Goal: Task Accomplishment & Management: Manage account settings

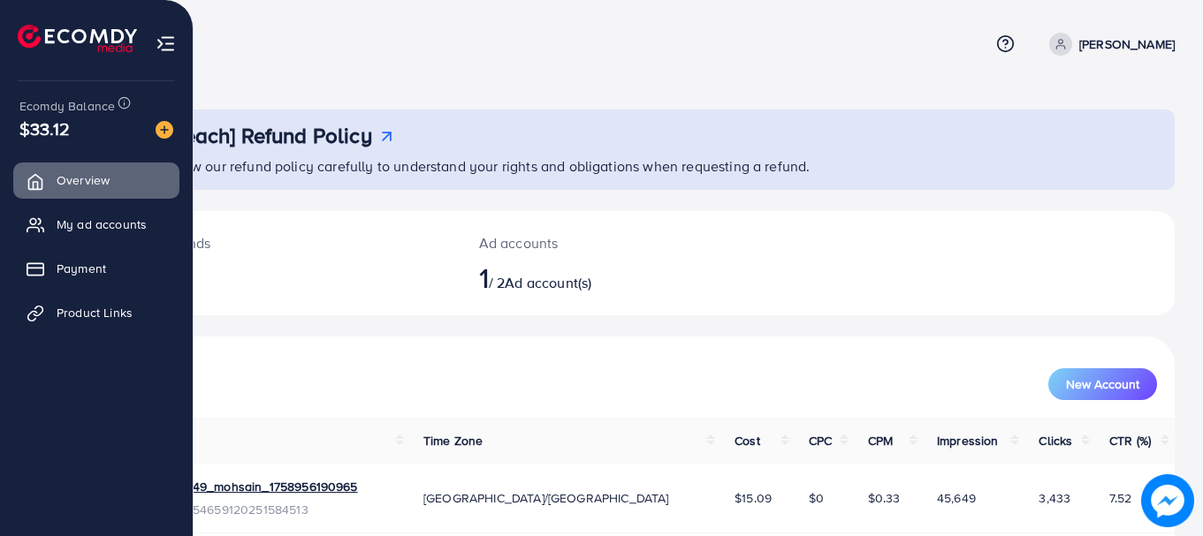
click at [163, 36] on img at bounding box center [166, 44] width 20 height 20
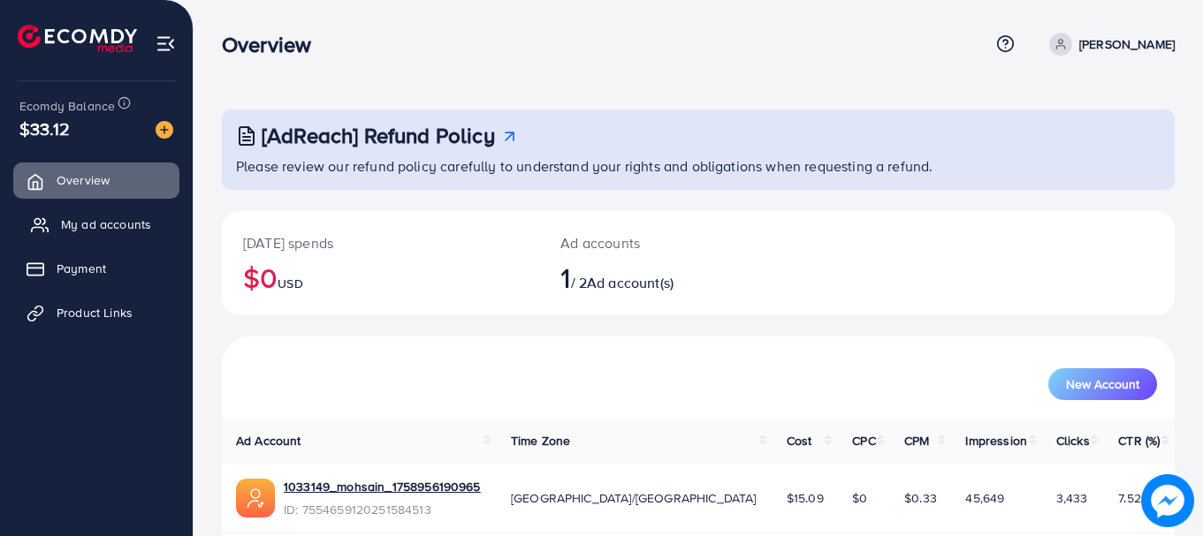
click at [104, 233] on span "My ad accounts" at bounding box center [106, 225] width 90 height 18
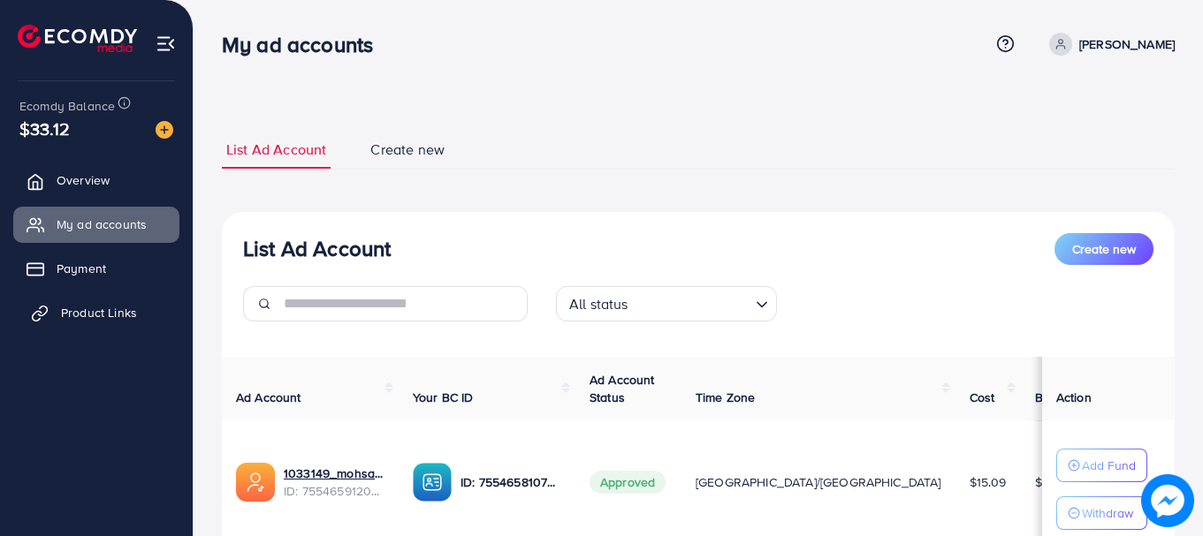
click at [76, 306] on span "Product Links" at bounding box center [99, 313] width 76 height 18
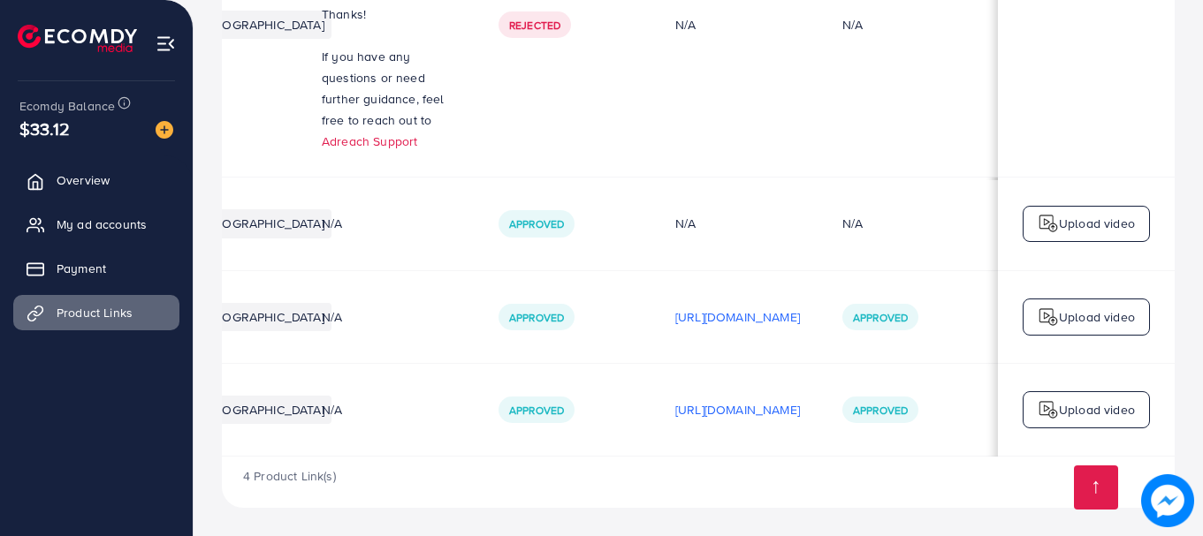
scroll to position [0, 433]
click at [1133, 437] on td "Upload video" at bounding box center [1086, 409] width 177 height 93
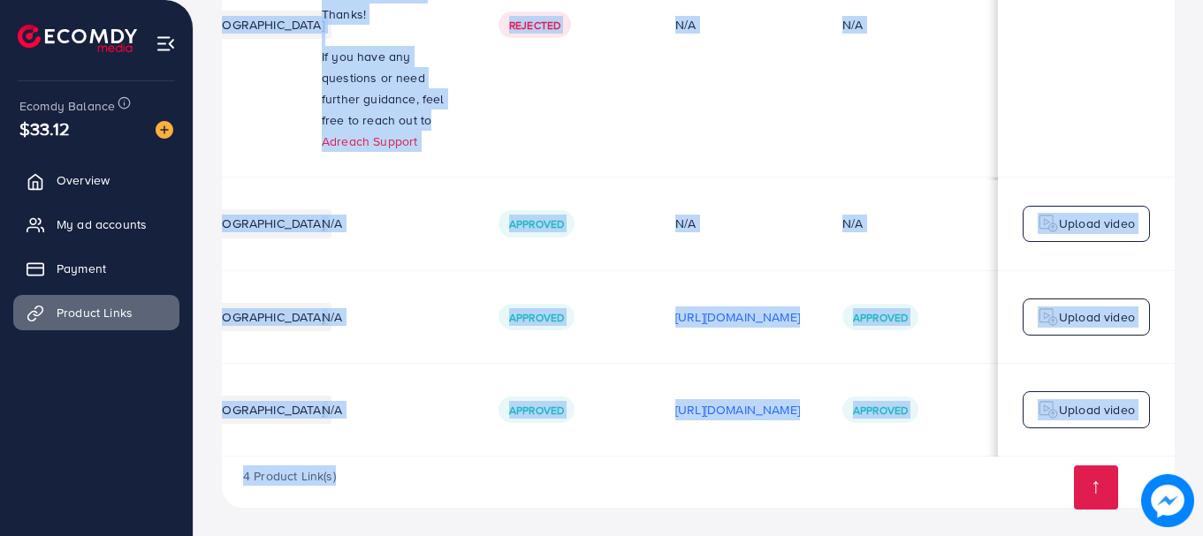
scroll to position [1, 433]
click at [1086, 455] on div "Product URLs Target markets Reason rejected Status Product video Status video A…" at bounding box center [698, 167] width 953 height 681
click at [792, 495] on div "4 Product Link(s)" at bounding box center [698, 482] width 953 height 51
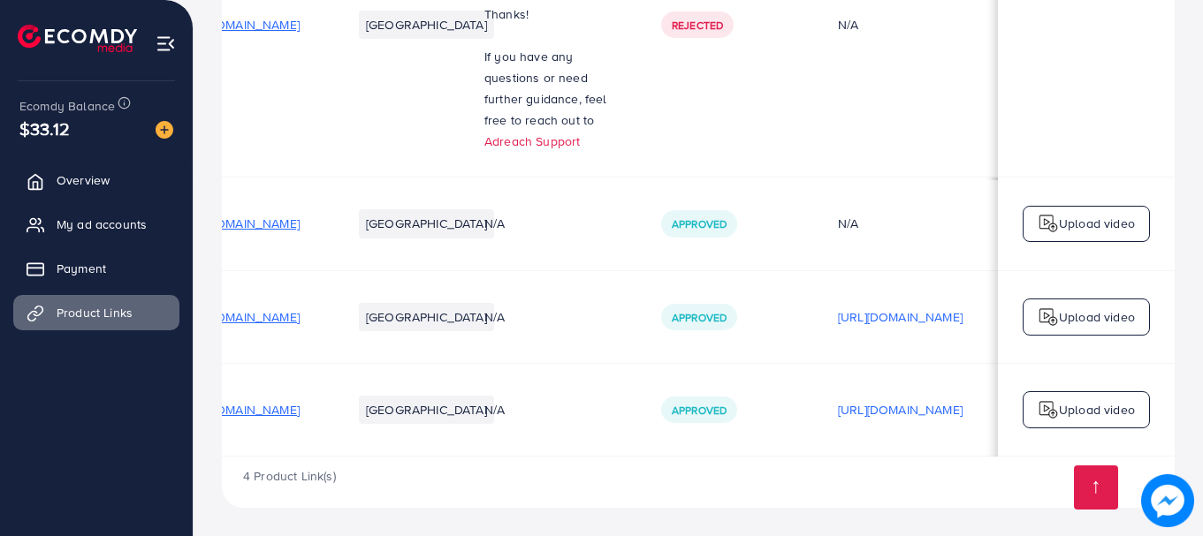
scroll to position [0, 18]
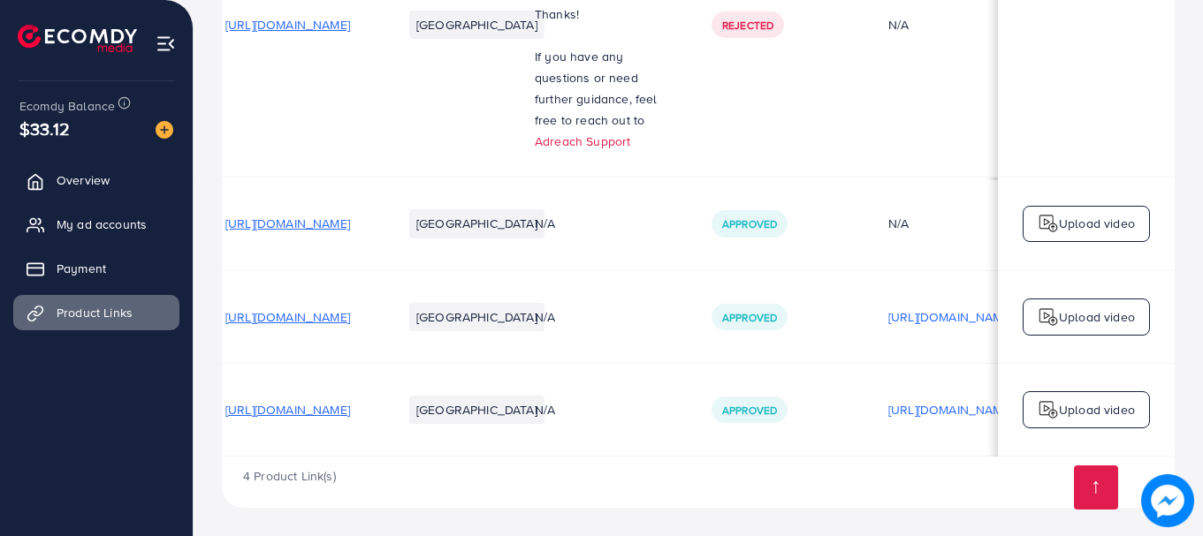
drag, startPoint x: 313, startPoint y: 456, endPoint x: 259, endPoint y: 454, distance: 53.9
click at [259, 454] on div "Product URLs Target markets Reason rejected Status Product video Status video A…" at bounding box center [698, 142] width 953 height 630
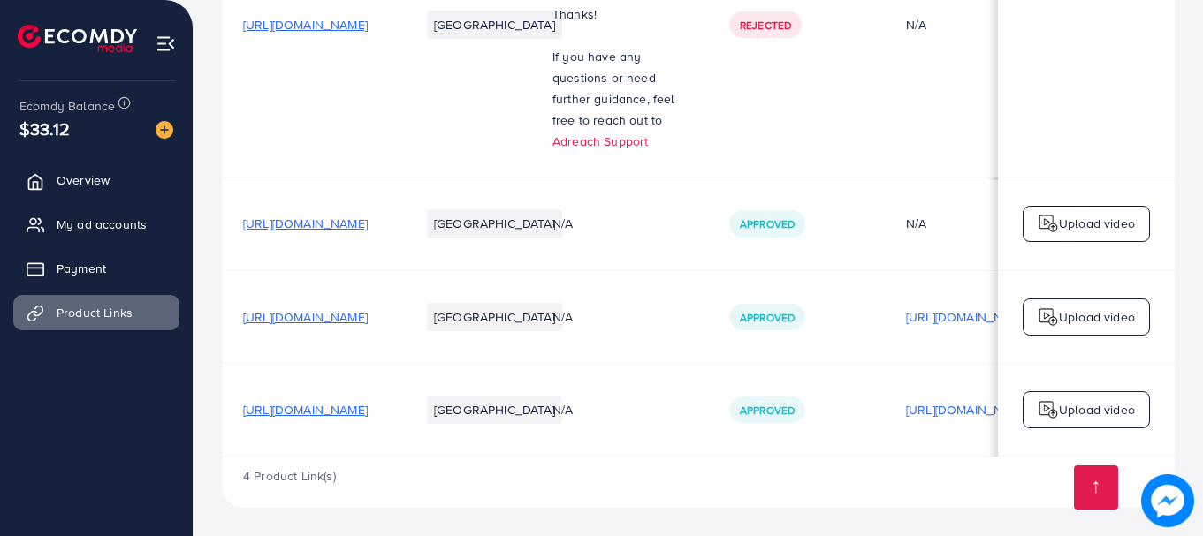
click at [228, 450] on td "[URL][DOMAIN_NAME]" at bounding box center [310, 409] width 177 height 93
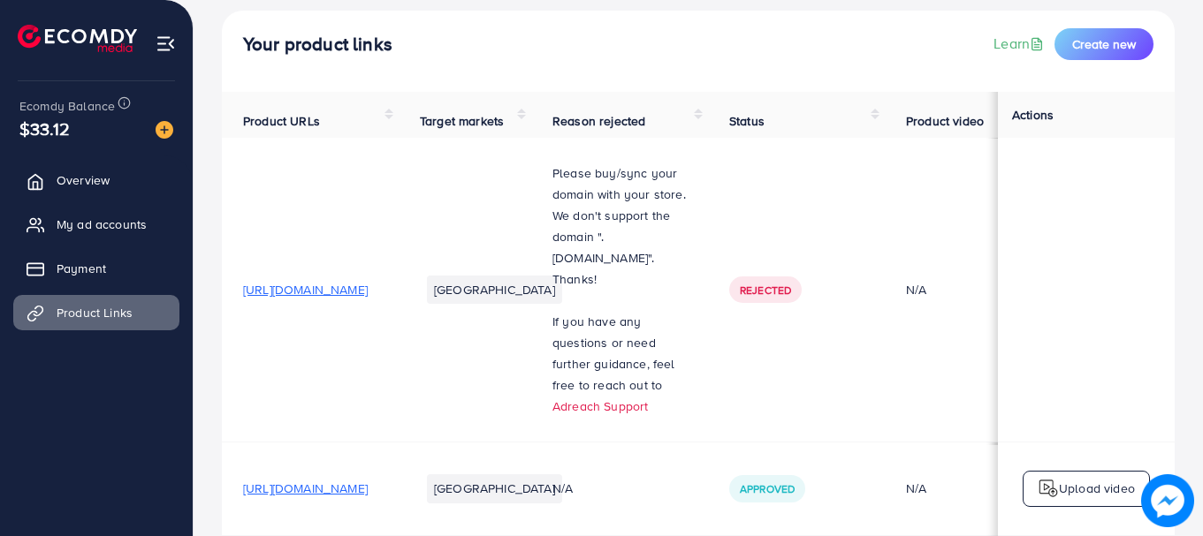
scroll to position [57, 0]
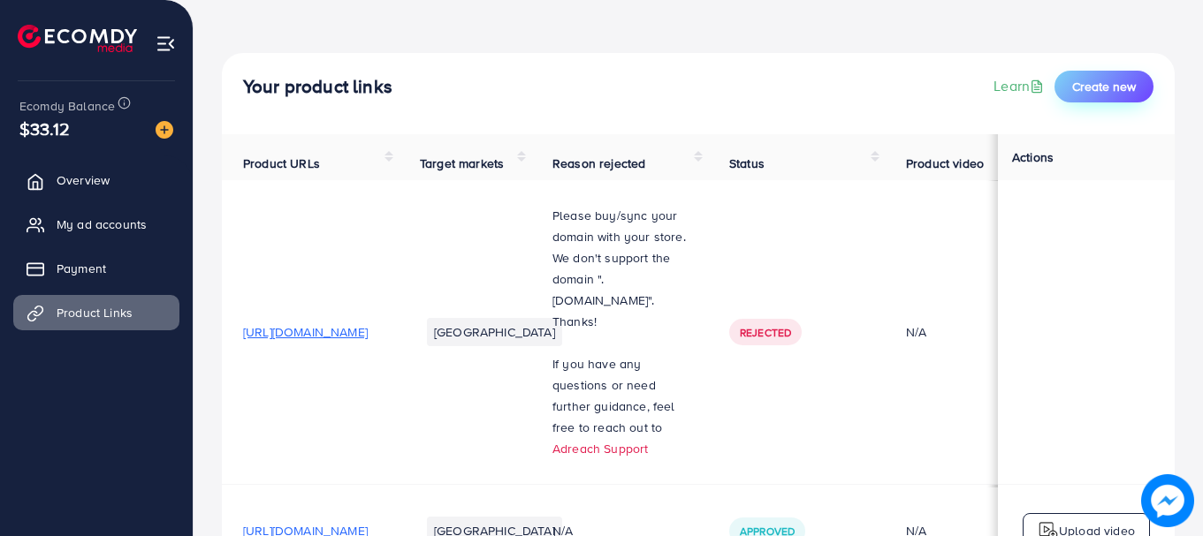
click at [1137, 77] on button "Create new" at bounding box center [1103, 87] width 99 height 32
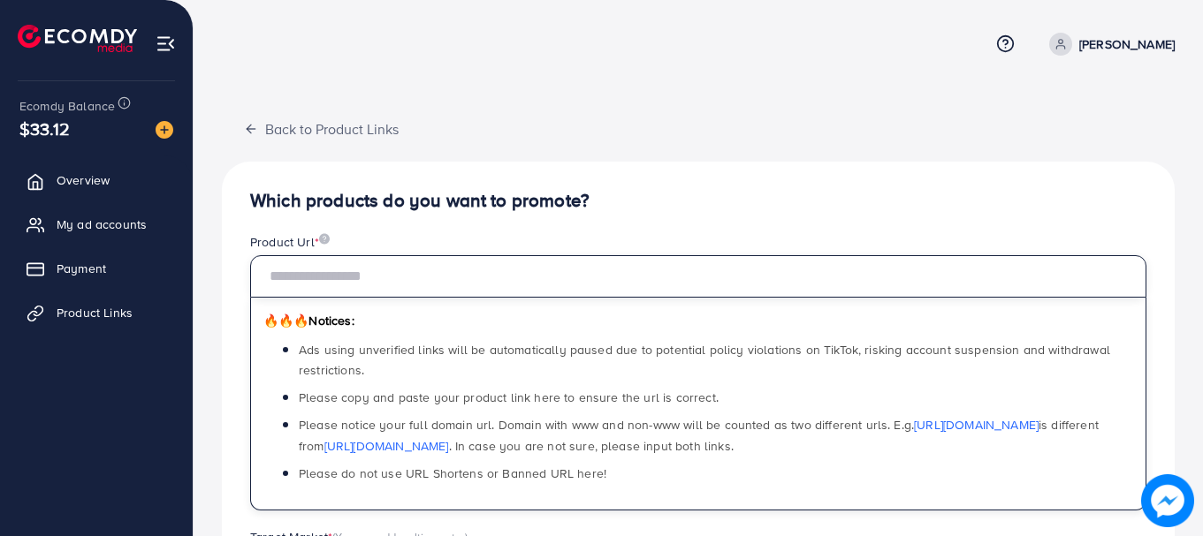
click at [286, 272] on input "text" at bounding box center [698, 276] width 896 height 42
paste input "**********"
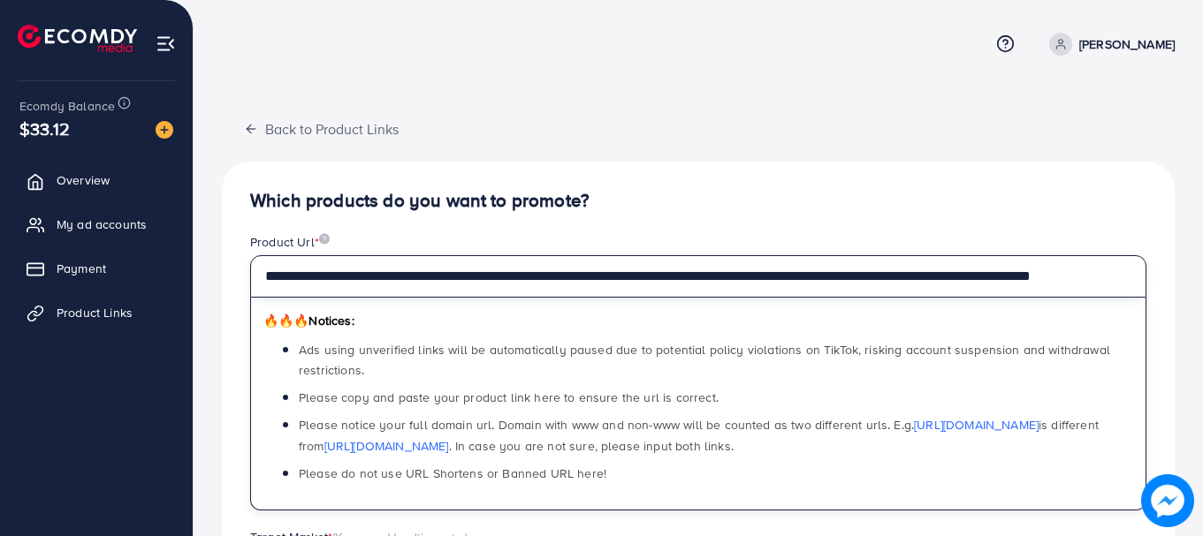
scroll to position [0, 124]
type input "**********"
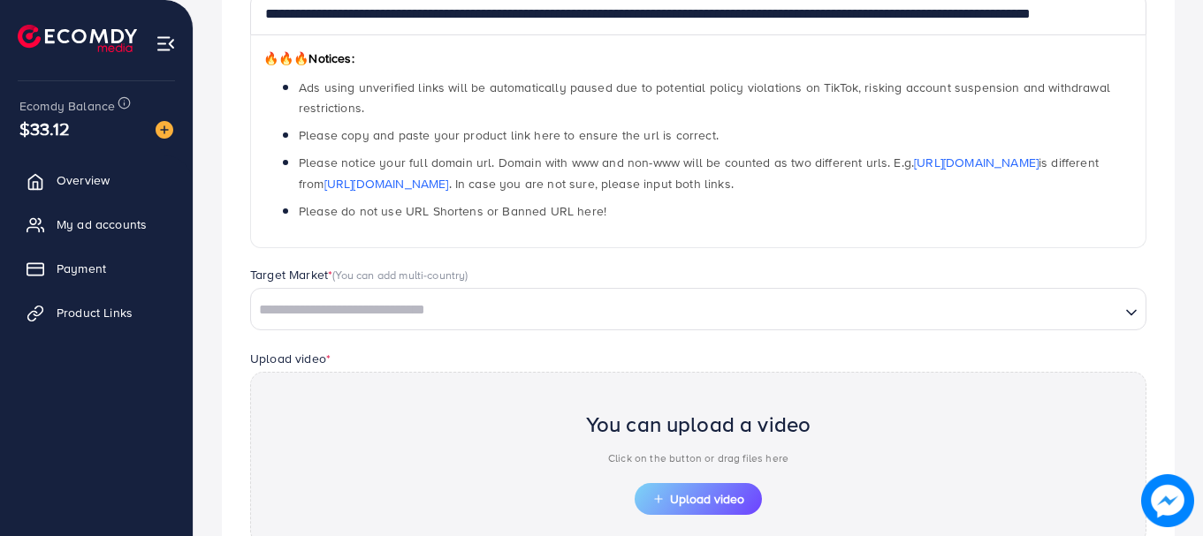
scroll to position [326, 0]
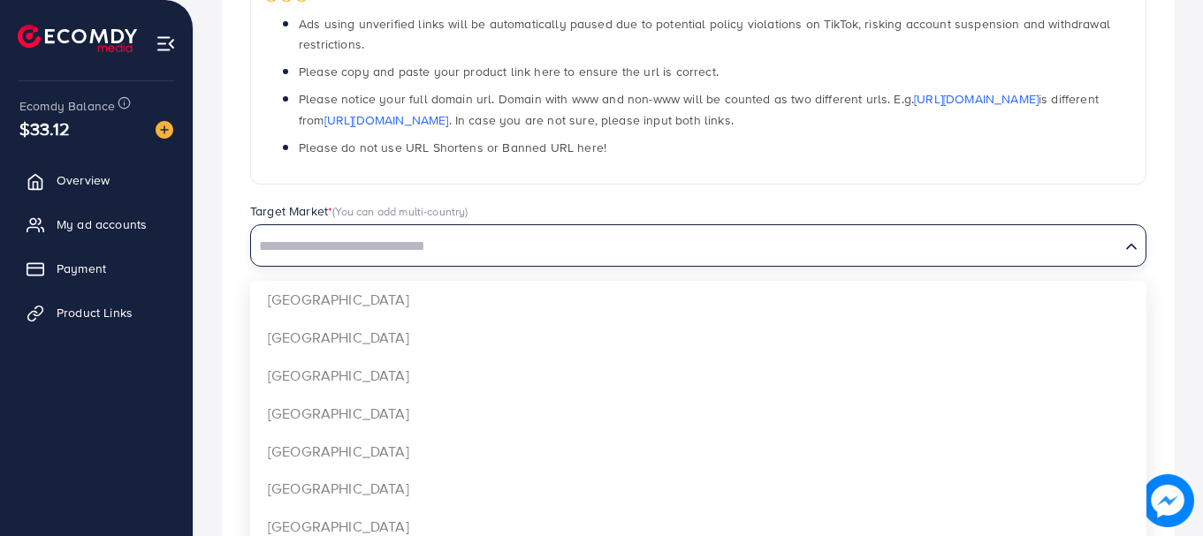
click at [621, 251] on input "Search for option" at bounding box center [685, 246] width 865 height 27
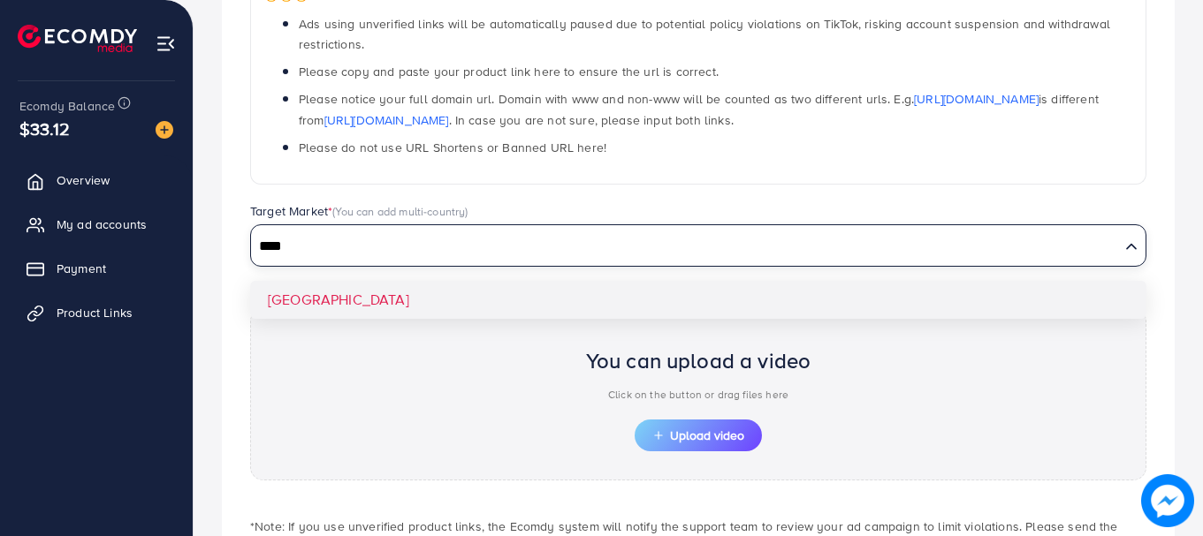
type input "****"
click at [344, 297] on div "**********" at bounding box center [698, 238] width 953 height 804
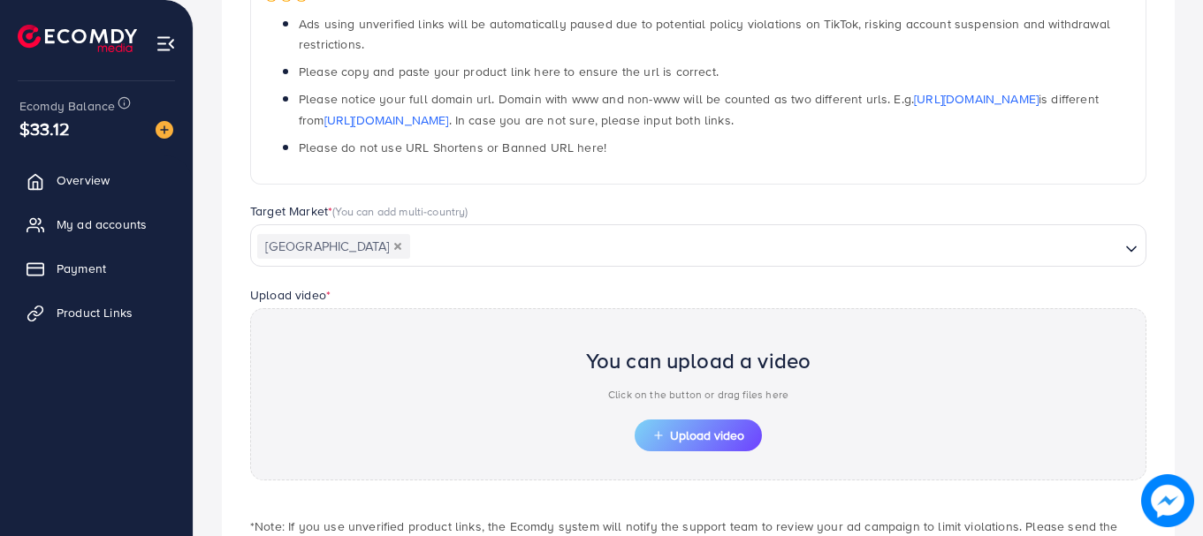
scroll to position [458, 0]
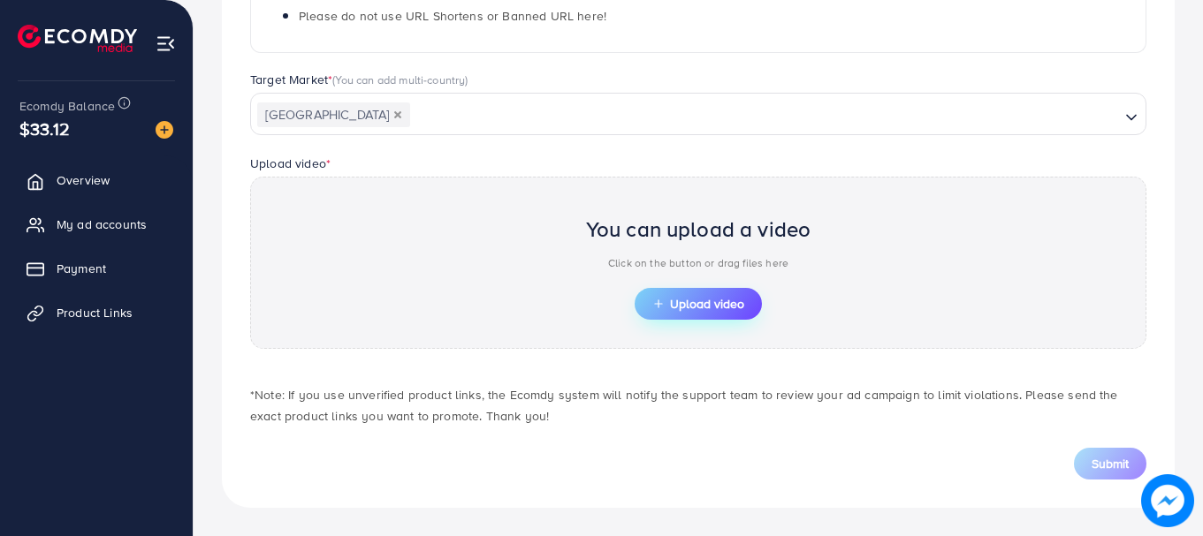
click at [698, 319] on button "Upload video" at bounding box center [698, 304] width 127 height 32
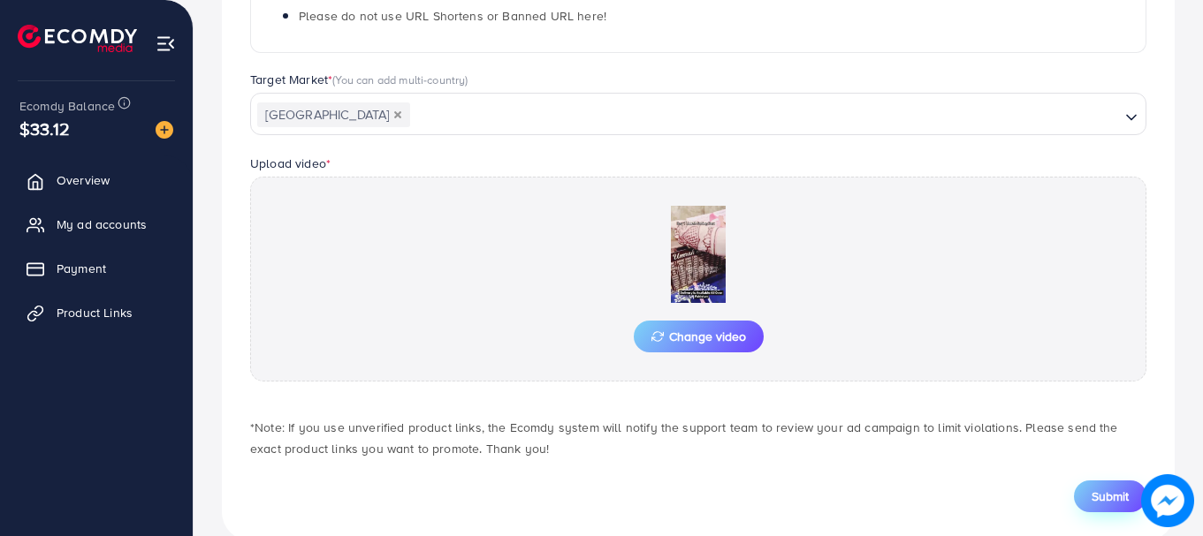
click at [1092, 490] on span "Submit" at bounding box center [1110, 497] width 37 height 18
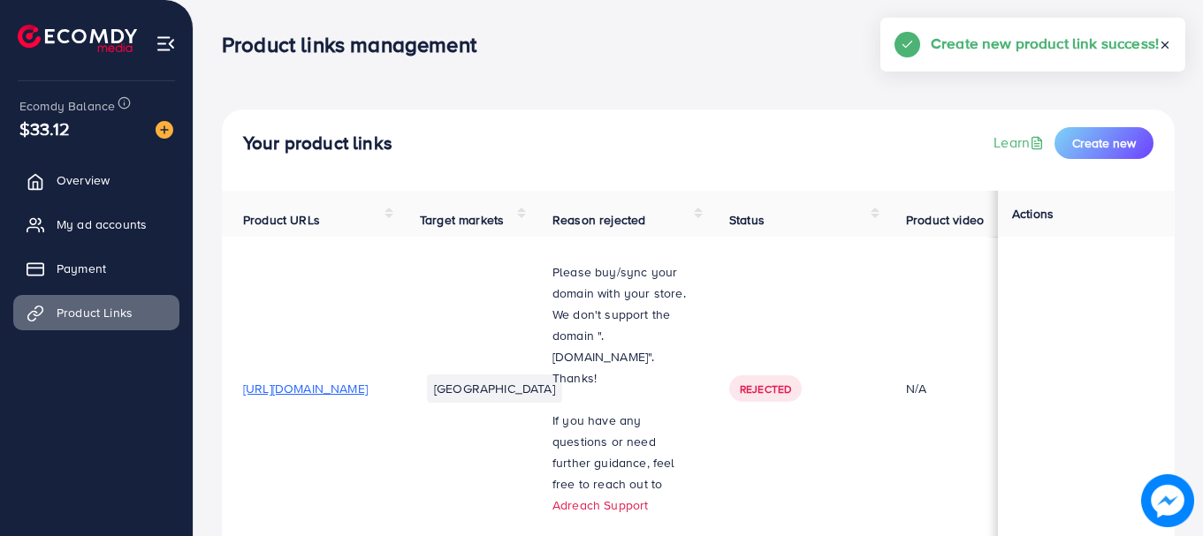
click at [1202, 207] on html "Product links management Help Center Contact Support Term and policy About Us m…" at bounding box center [601, 268] width 1203 height 536
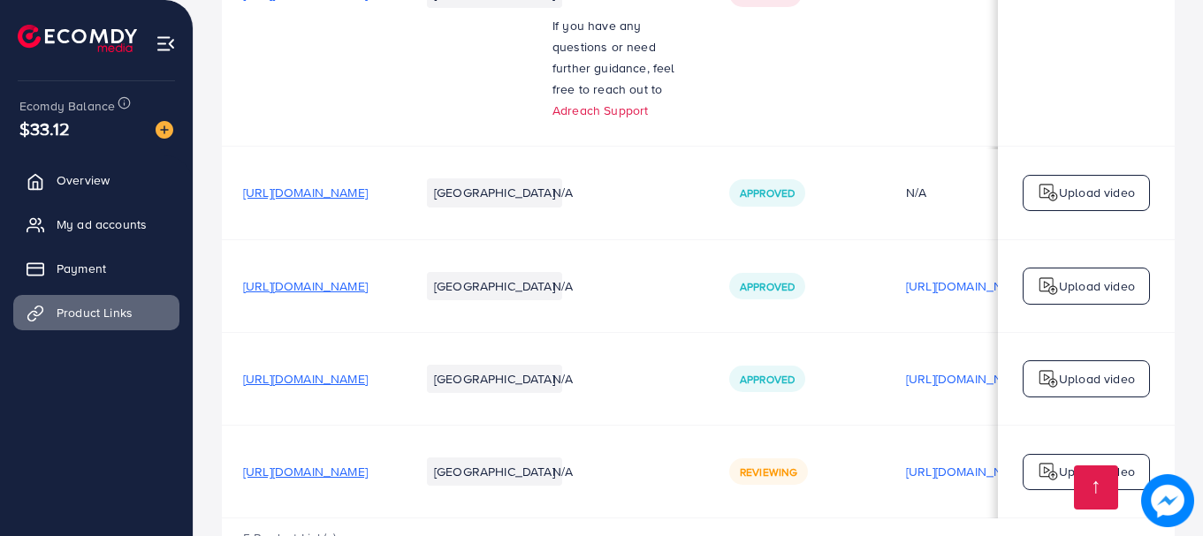
scroll to position [468, 0]
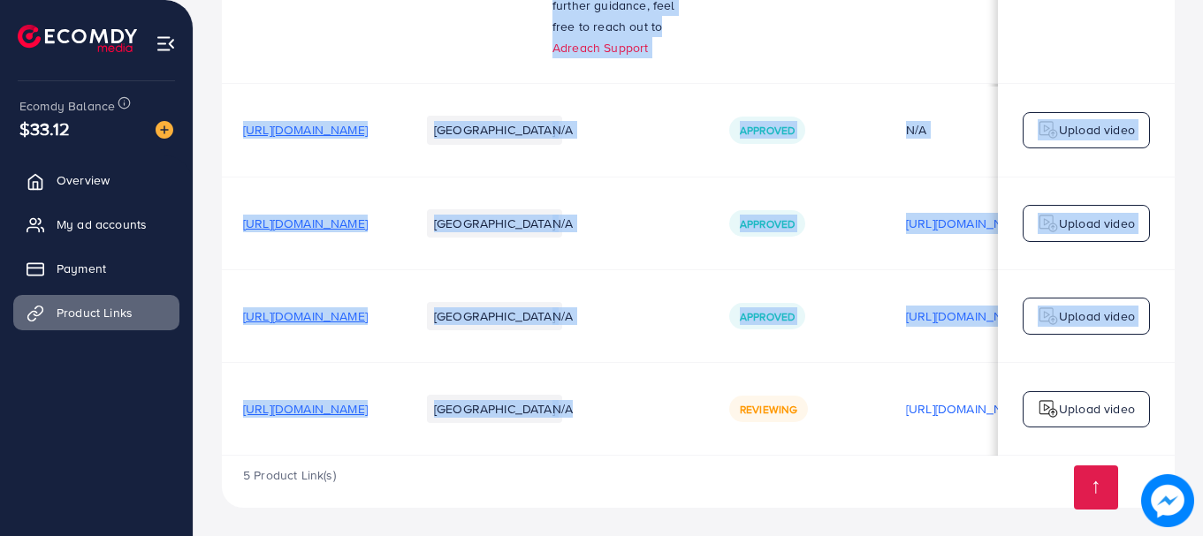
drag, startPoint x: 708, startPoint y: 452, endPoint x: 810, endPoint y: 454, distance: 102.6
click at [810, 454] on div "Product URLs Target markets Reason rejected Status Product video Status video A…" at bounding box center [698, 94] width 953 height 723
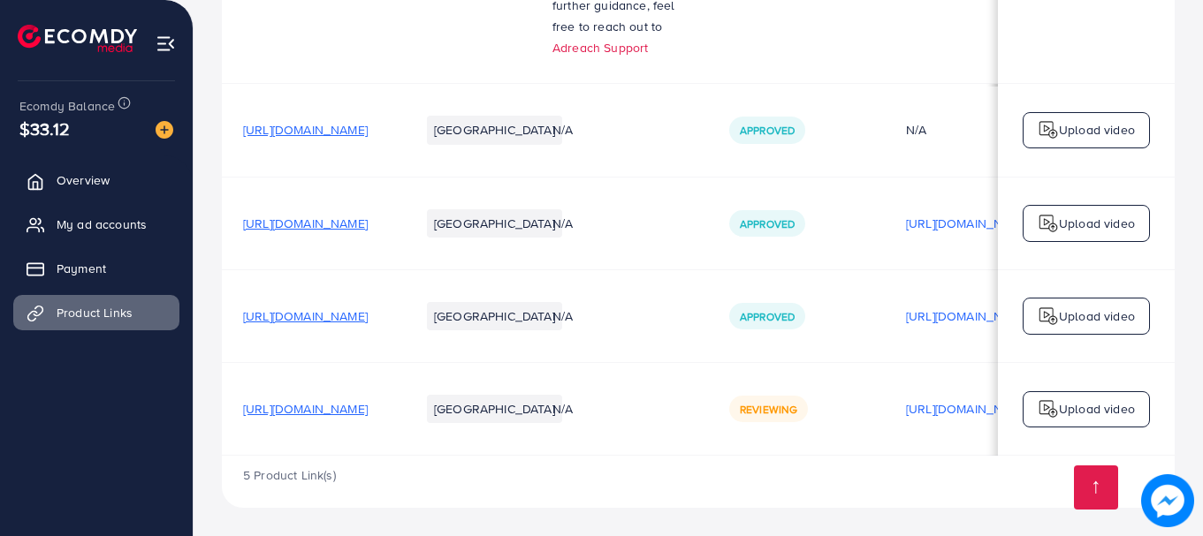
click at [806, 466] on div "5 Product Link(s)" at bounding box center [698, 481] width 953 height 51
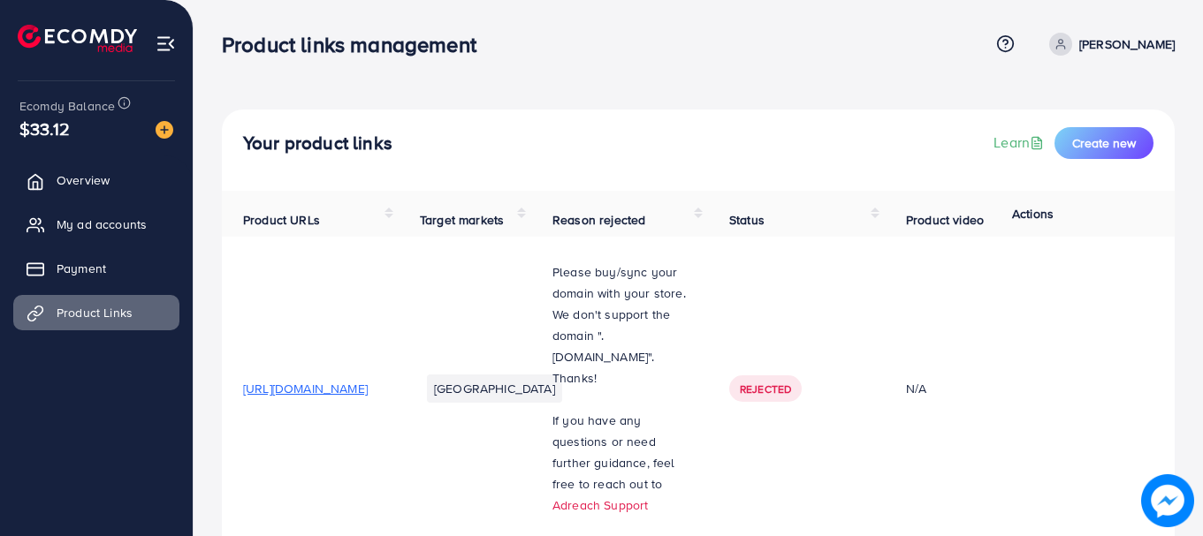
scroll to position [332, 0]
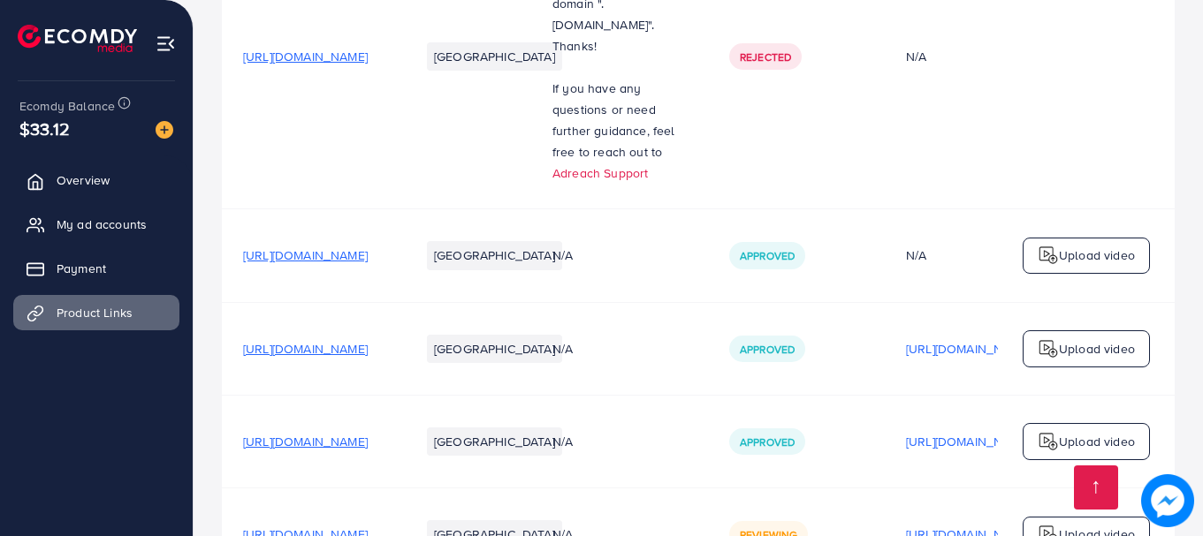
drag, startPoint x: 1206, startPoint y: 211, endPoint x: 1198, endPoint y: 345, distance: 133.8
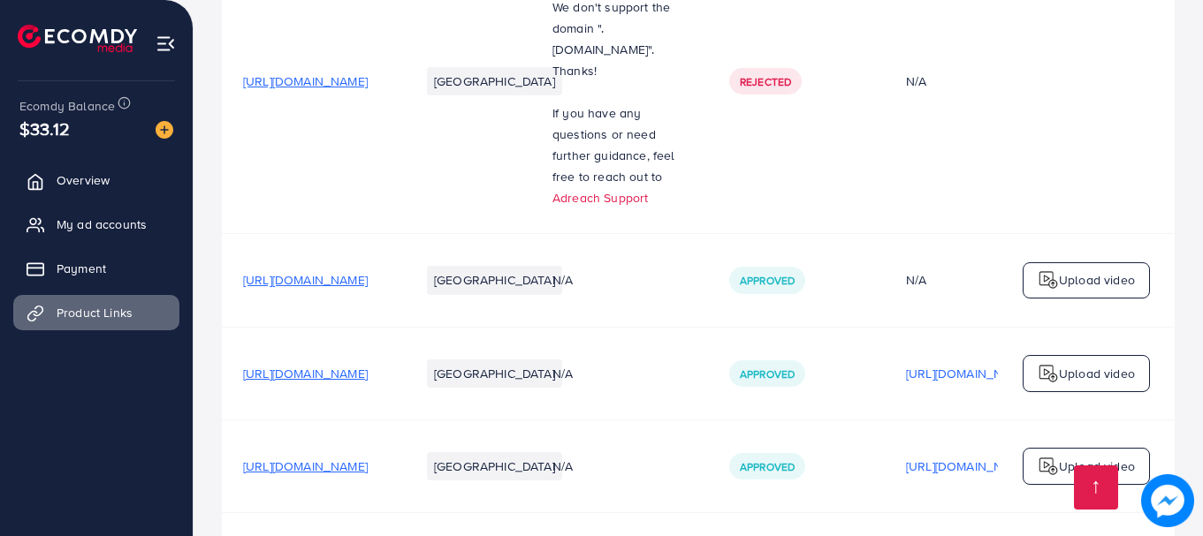
scroll to position [468, 0]
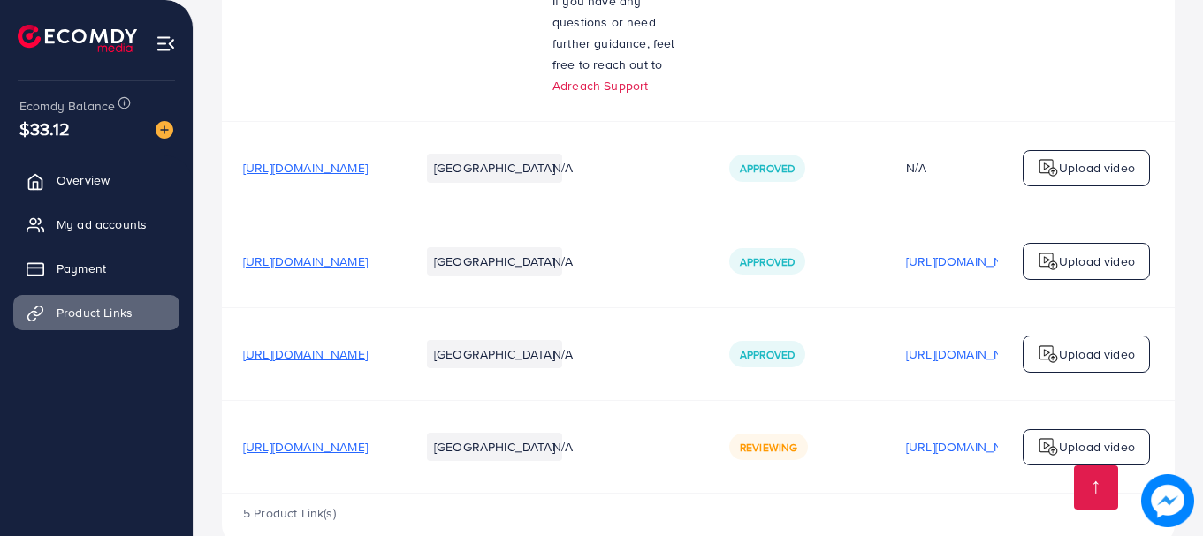
scroll to position [468, 0]
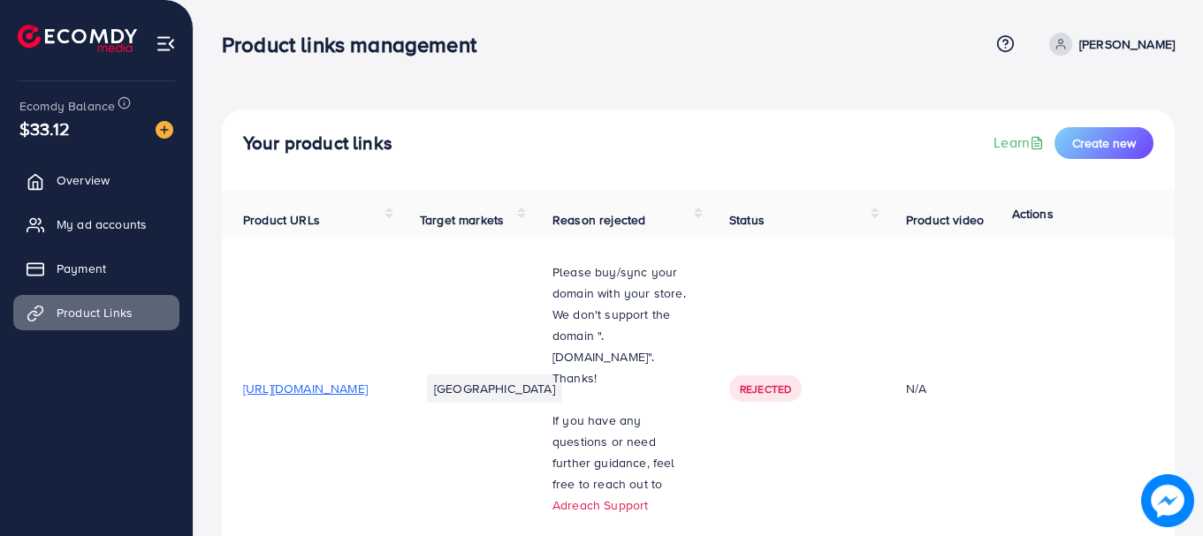
click at [433, 78] on div "Your product links Learn Create new Product URLs Target markets Reason rejected…" at bounding box center [698, 497] width 1009 height 994
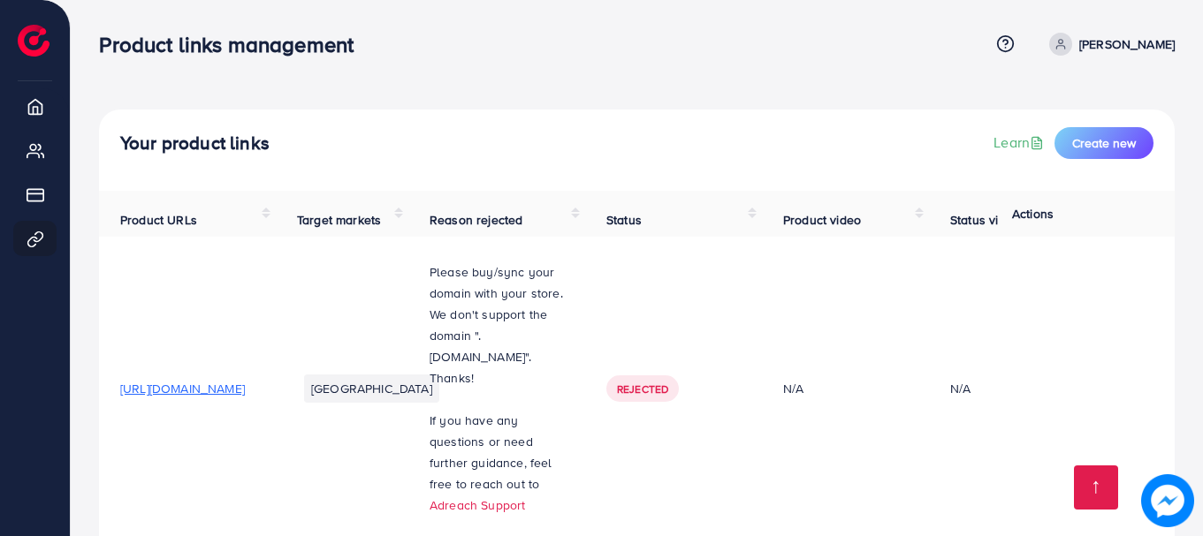
scroll to position [468, 0]
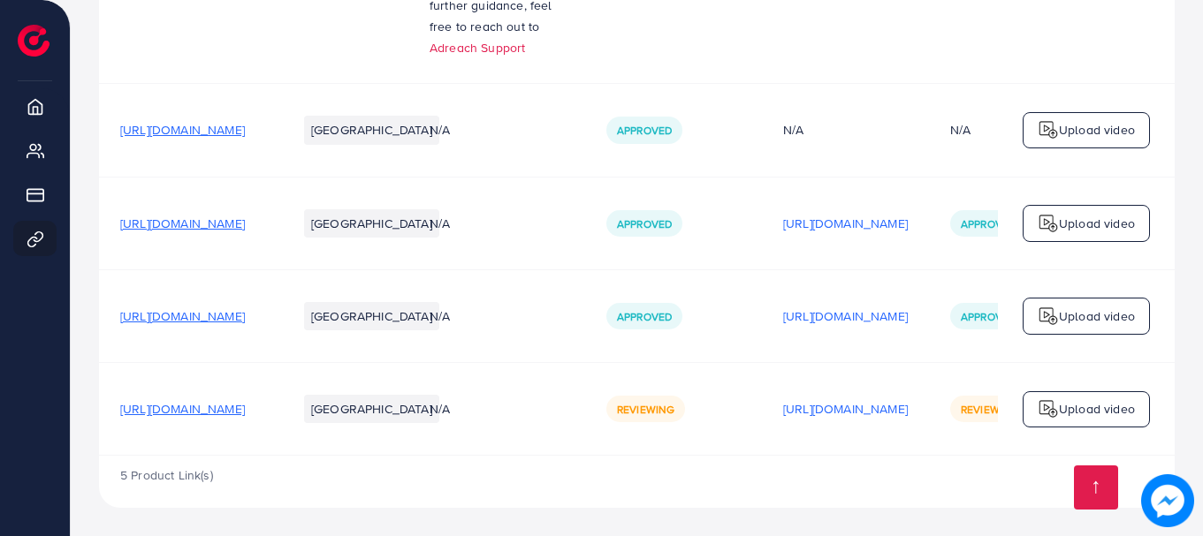
click at [1191, 420] on div "Your product links Learn Create new Product URLs Target markets Reason rejected…" at bounding box center [637, 39] width 1132 height 994
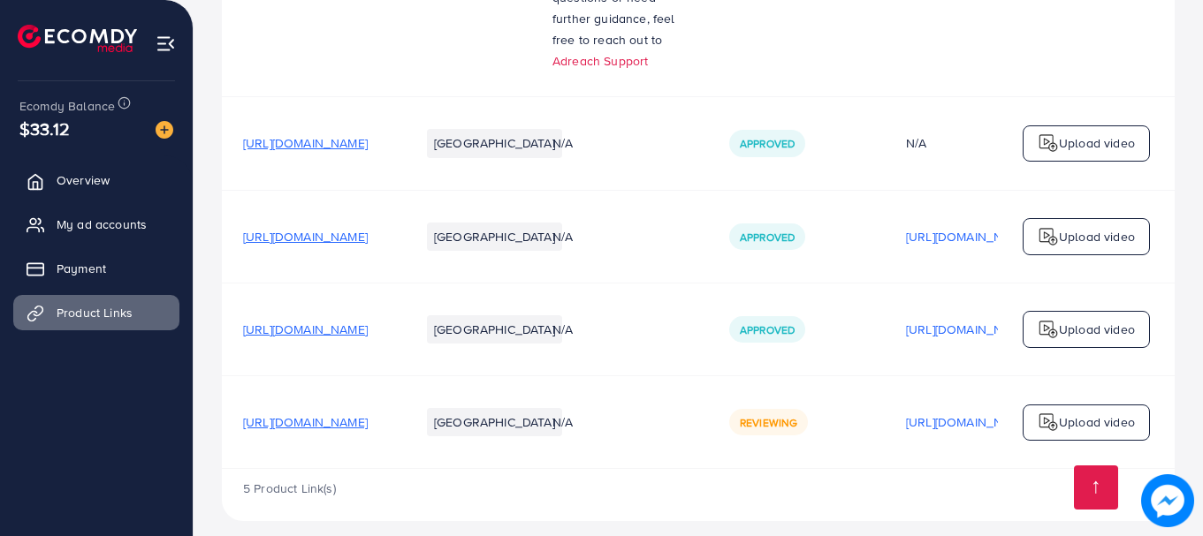
scroll to position [468, 0]
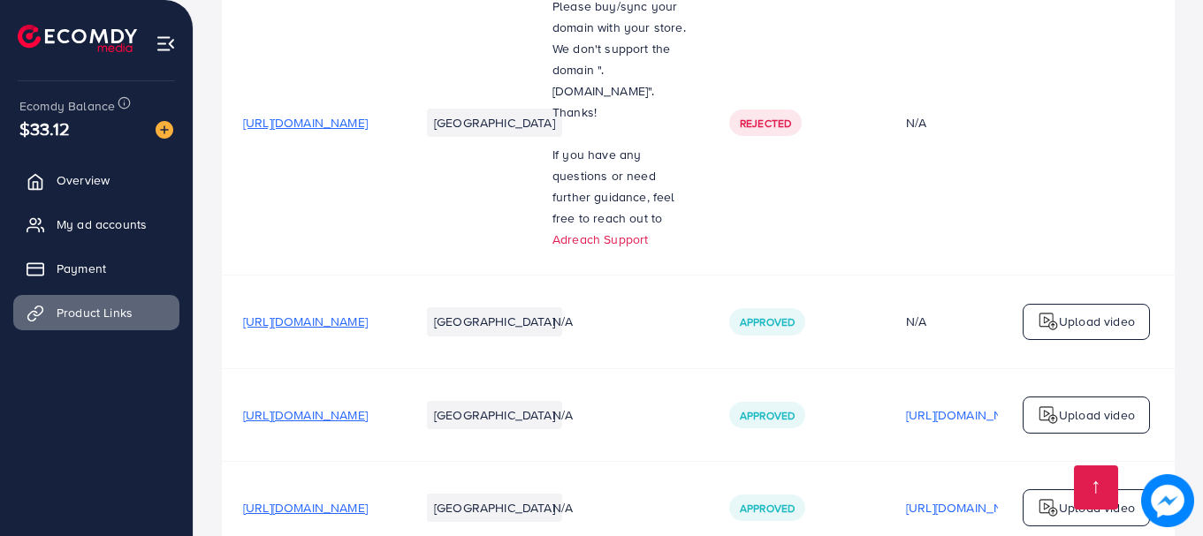
scroll to position [468, 0]
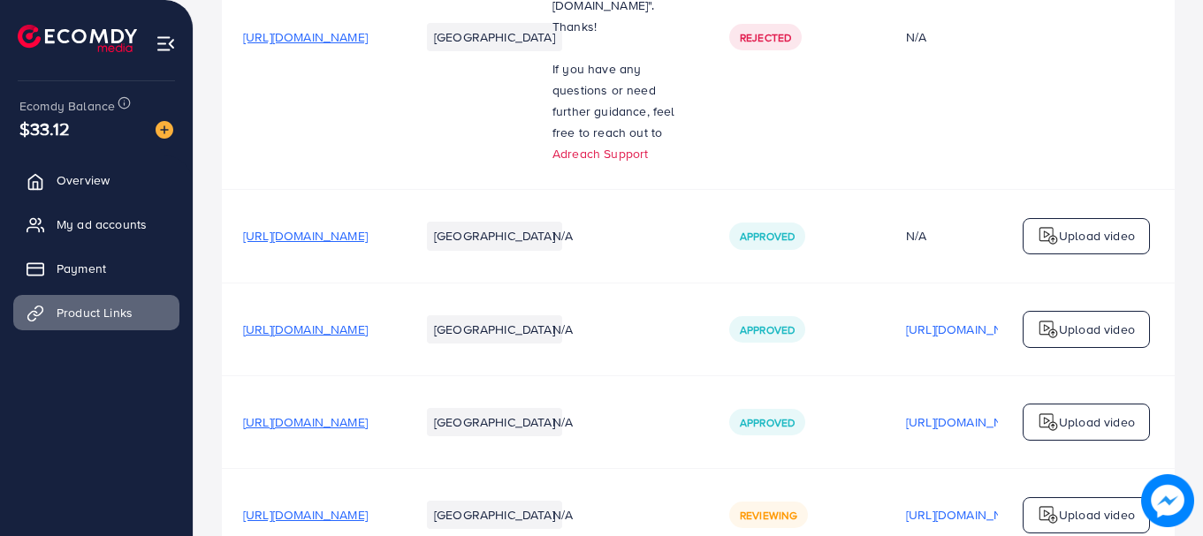
scroll to position [418, 0]
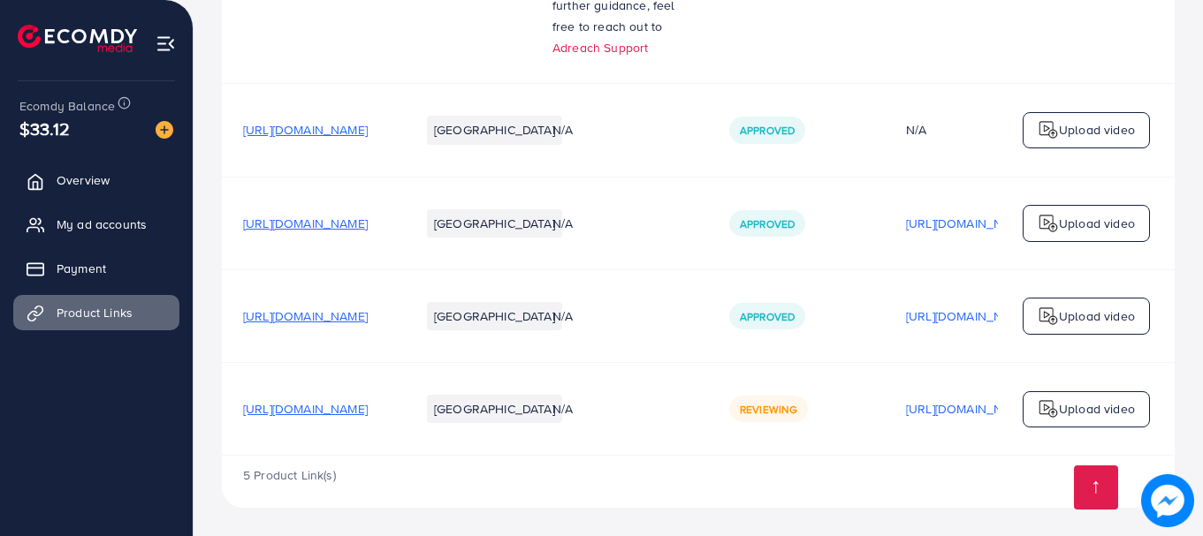
scroll to position [468, 0]
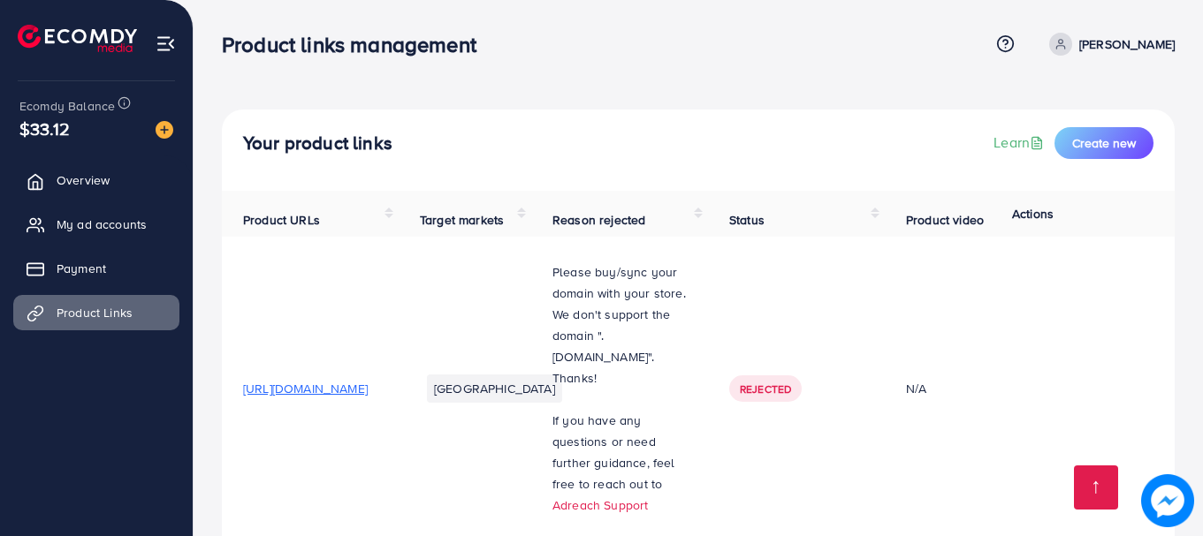
scroll to position [468, 0]
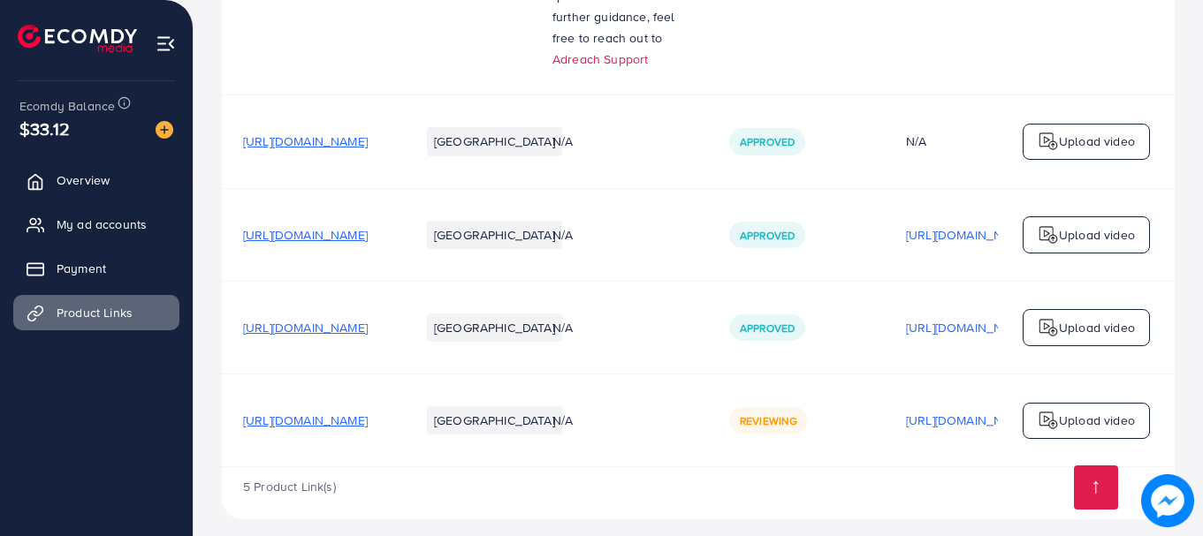
scroll to position [426, 0]
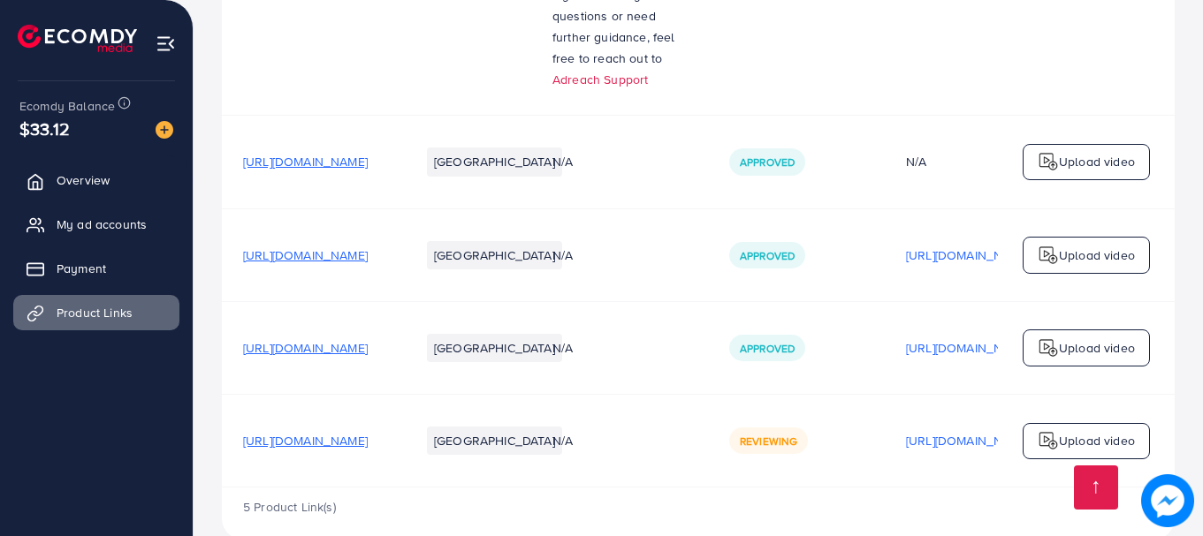
drag, startPoint x: 1197, startPoint y: 267, endPoint x: 1043, endPoint y: 303, distance: 158.0
click at [1043, 303] on div "Your product links Learn Create new Product URLs Target markets Reason rejected…" at bounding box center [698, 71] width 1009 height 994
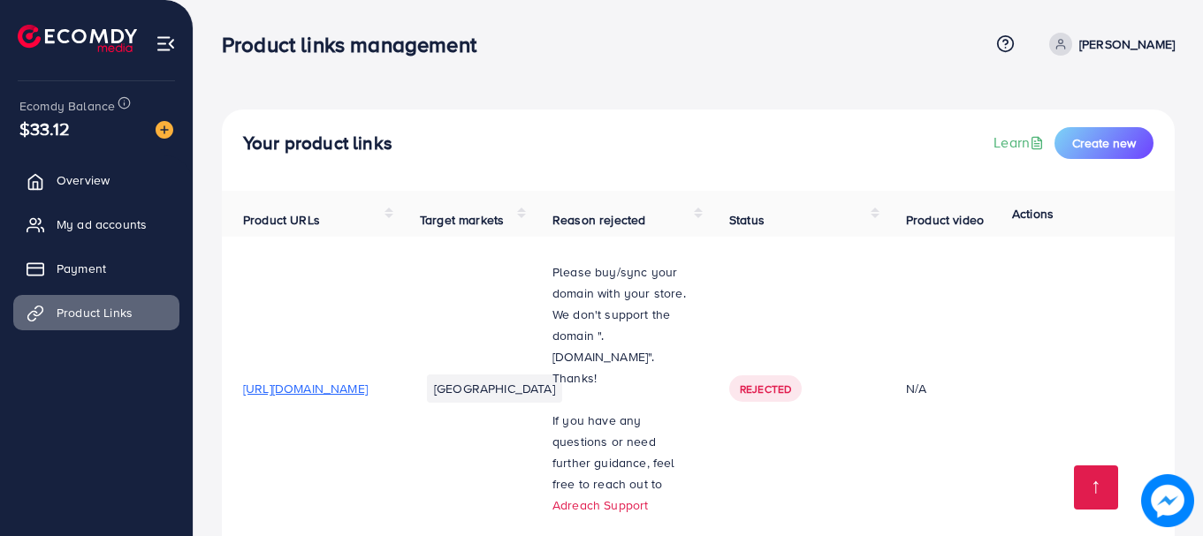
scroll to position [468, 0]
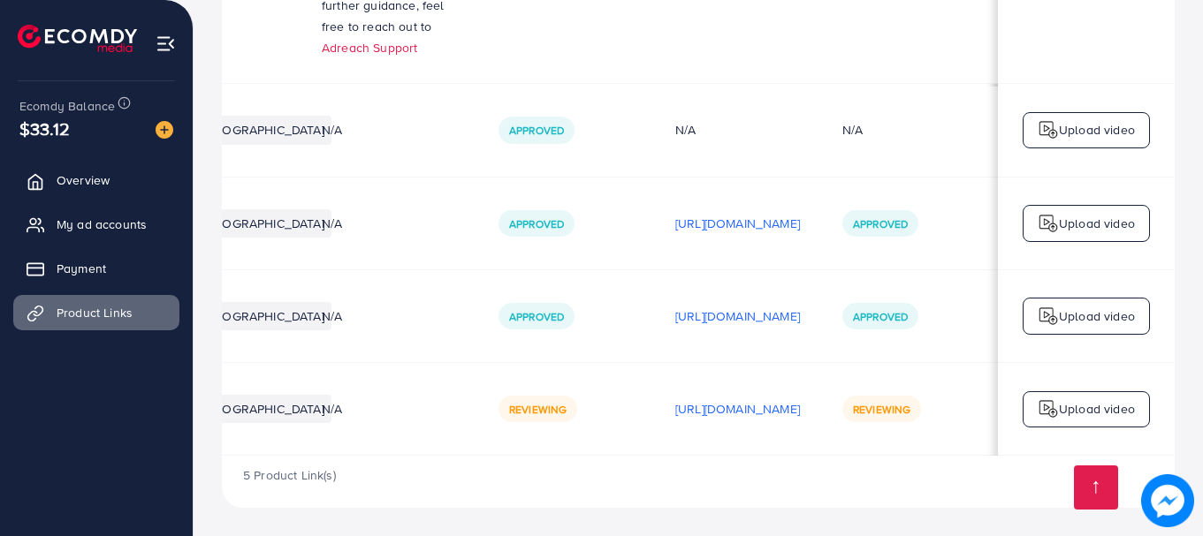
scroll to position [0, 378]
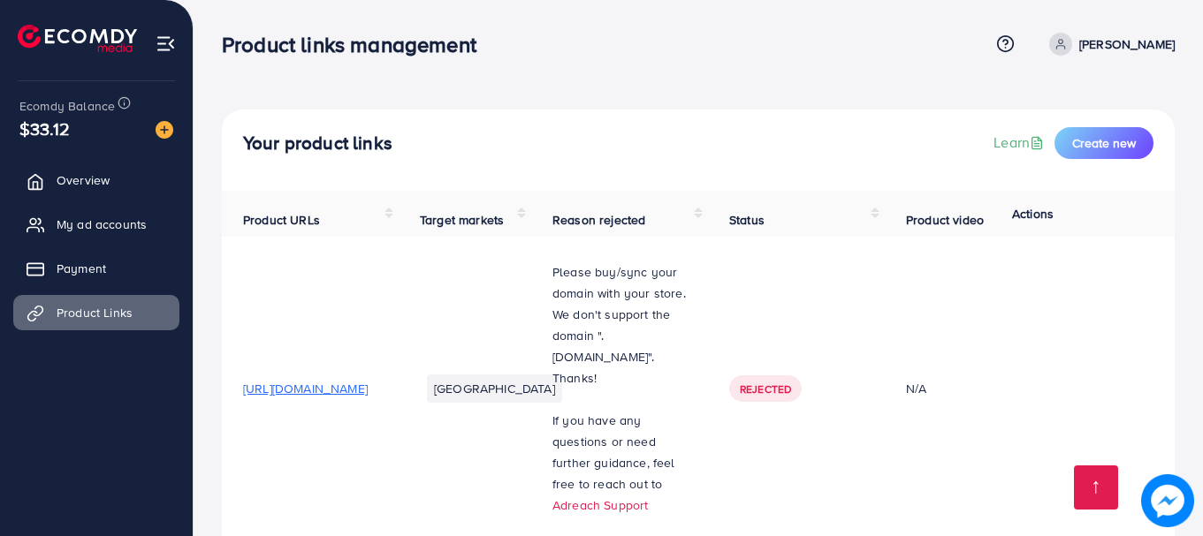
scroll to position [468, 0]
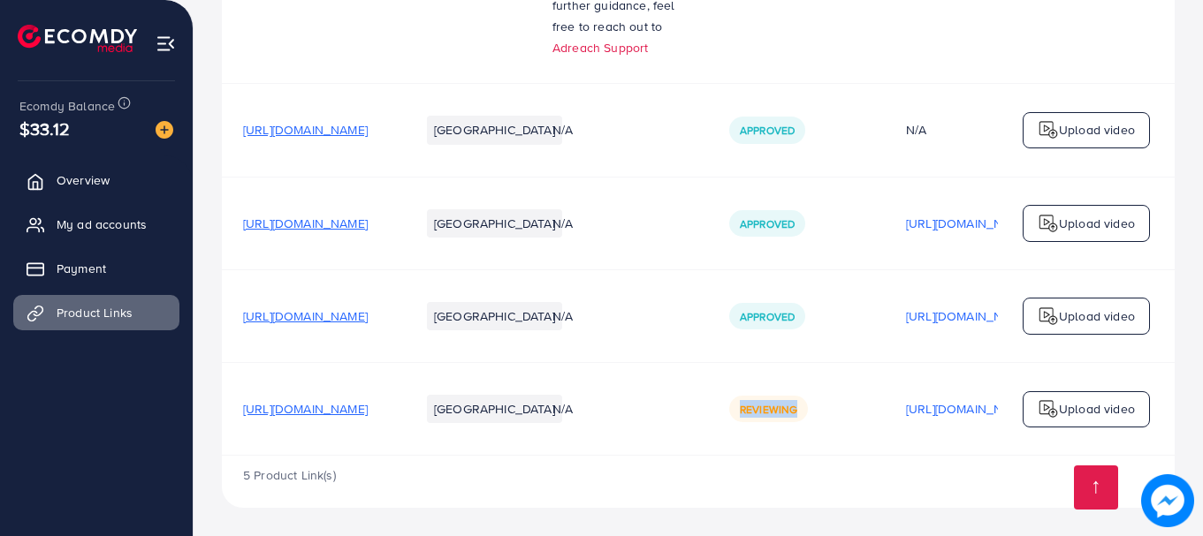
drag, startPoint x: 856, startPoint y: 400, endPoint x: 936, endPoint y: 439, distance: 88.5
click at [885, 439] on td "Reviewing" at bounding box center [796, 409] width 177 height 93
click at [843, 404] on td "Reviewing" at bounding box center [796, 409] width 177 height 93
click at [708, 393] on td "N/A" at bounding box center [619, 409] width 177 height 93
drag, startPoint x: 851, startPoint y: 303, endPoint x: 996, endPoint y: 316, distance: 145.5
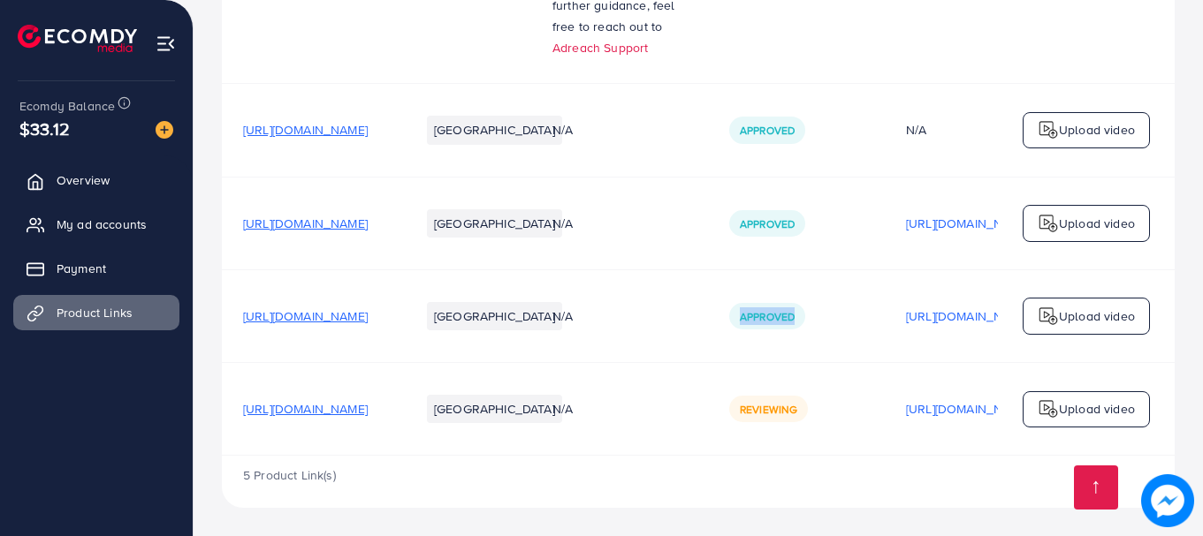
click at [885, 316] on td "Approved" at bounding box center [796, 316] width 177 height 93
drag, startPoint x: 850, startPoint y: 210, endPoint x: 921, endPoint y: 210, distance: 70.7
click at [805, 210] on div "Approved" at bounding box center [767, 223] width 76 height 27
drag, startPoint x: 856, startPoint y: 120, endPoint x: 950, endPoint y: 122, distance: 94.6
click at [864, 122] on div "Approved" at bounding box center [796, 130] width 134 height 27
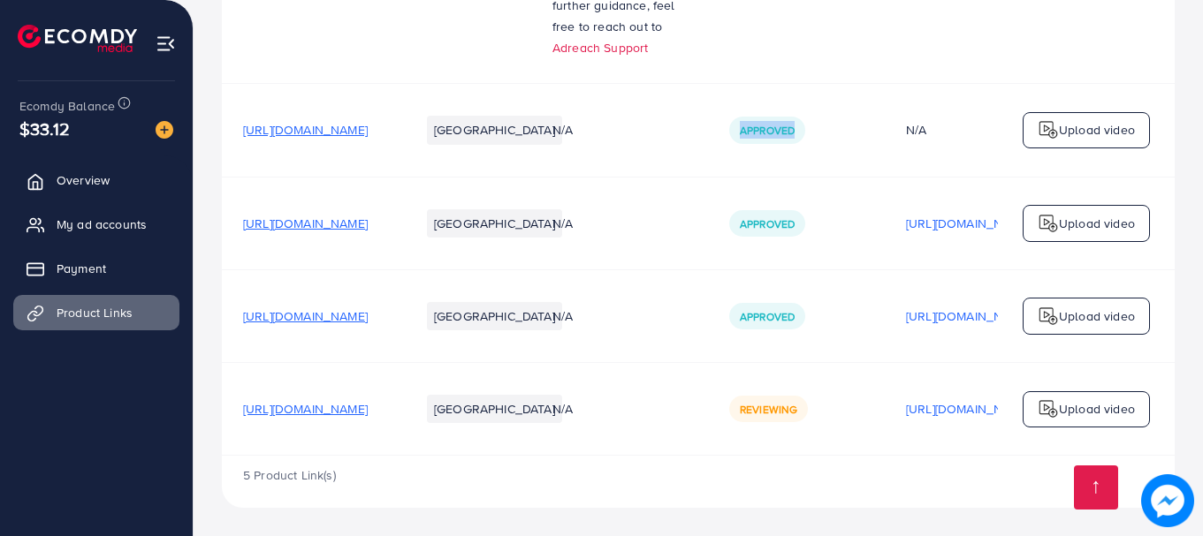
click at [795, 123] on span "Approved" at bounding box center [767, 130] width 55 height 15
drag, startPoint x: 852, startPoint y: 121, endPoint x: 939, endPoint y: 96, distance: 90.1
click at [885, 96] on td "Approved" at bounding box center [796, 130] width 177 height 93
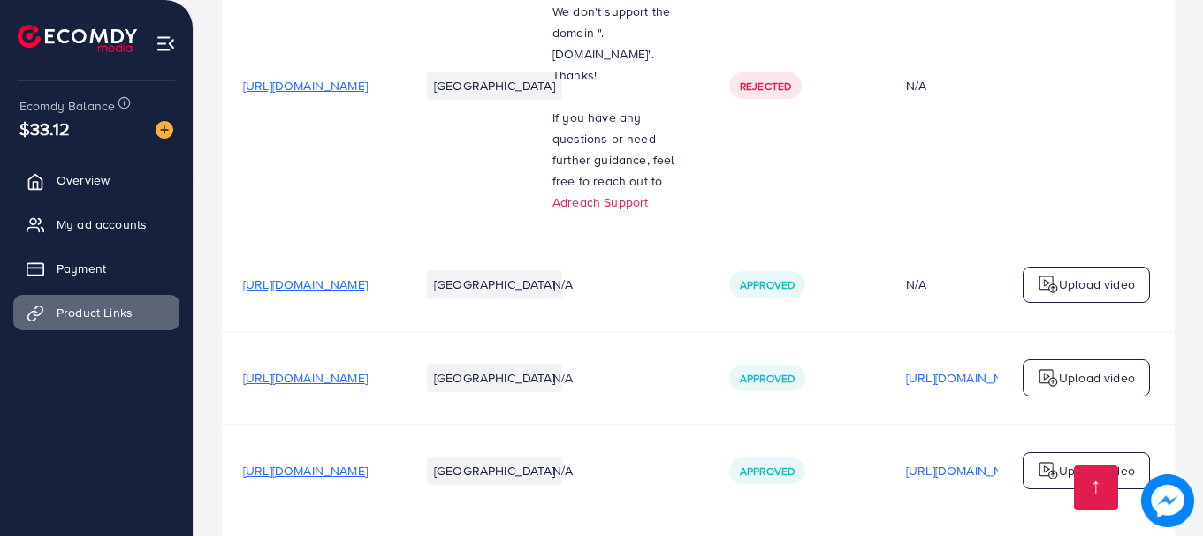
scroll to position [468, 0]
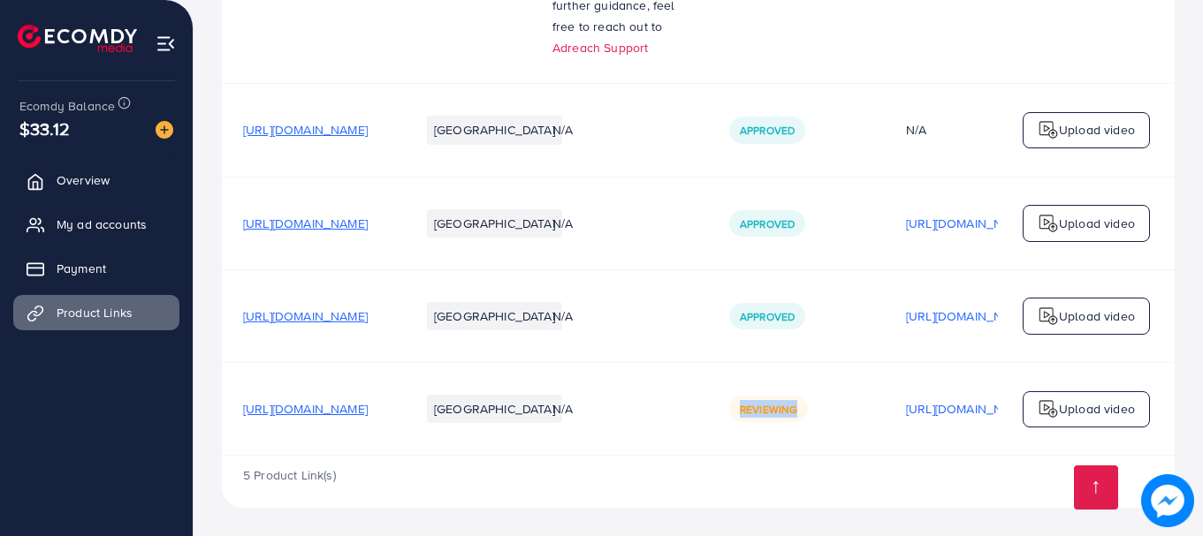
drag, startPoint x: 854, startPoint y: 399, endPoint x: 917, endPoint y: 402, distance: 63.7
click at [808, 402] on div "Reviewing" at bounding box center [768, 409] width 79 height 27
drag, startPoint x: 856, startPoint y: 401, endPoint x: 961, endPoint y: 422, distance: 106.3
click at [885, 422] on td "Reviewing" at bounding box center [796, 409] width 177 height 93
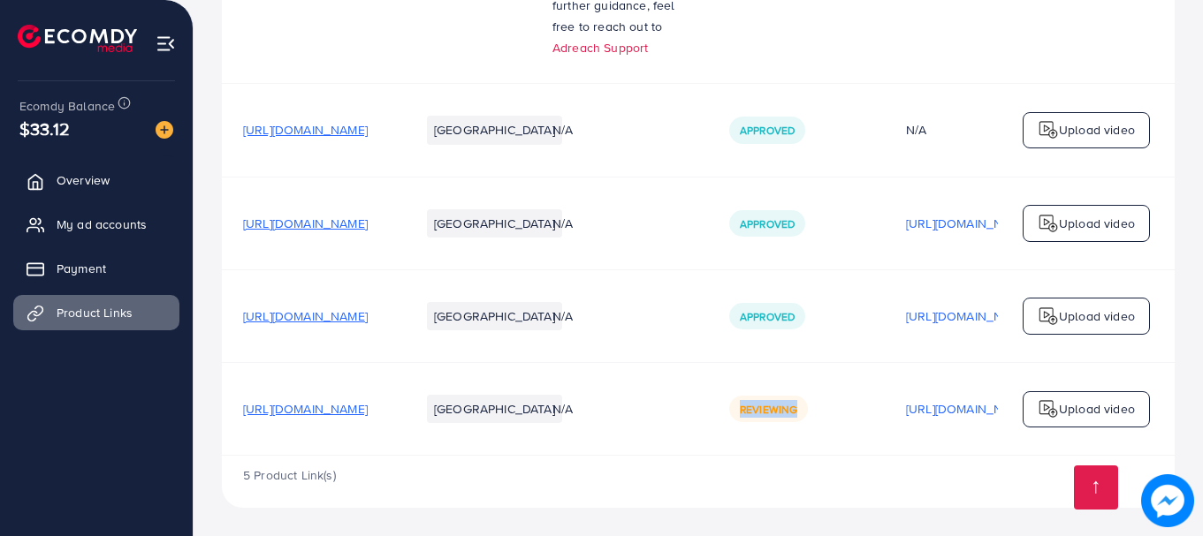
click at [885, 422] on td "Reviewing" at bounding box center [796, 409] width 177 height 93
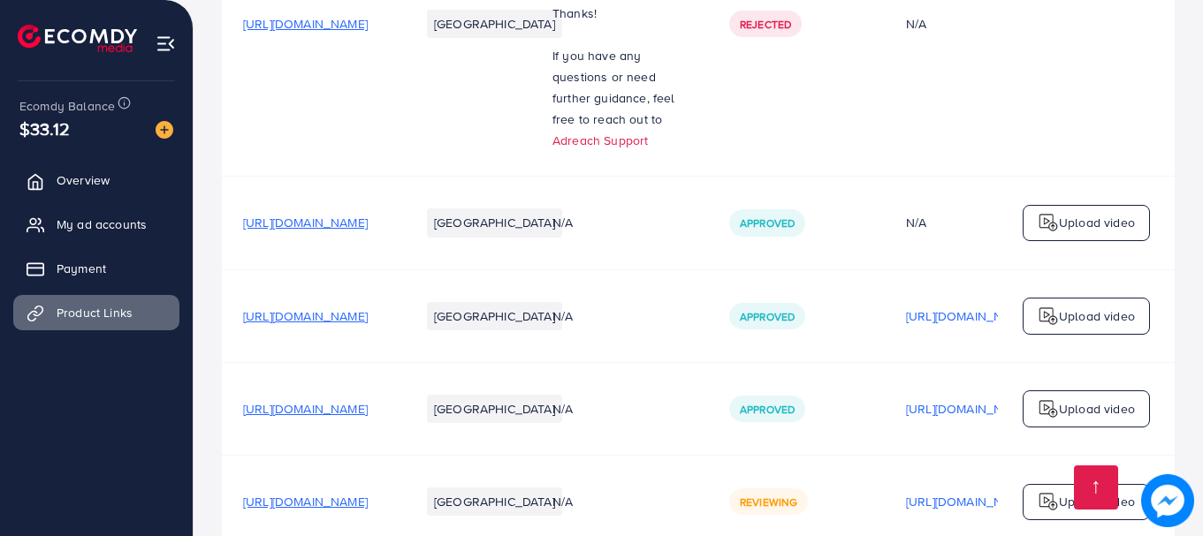
scroll to position [468, 0]
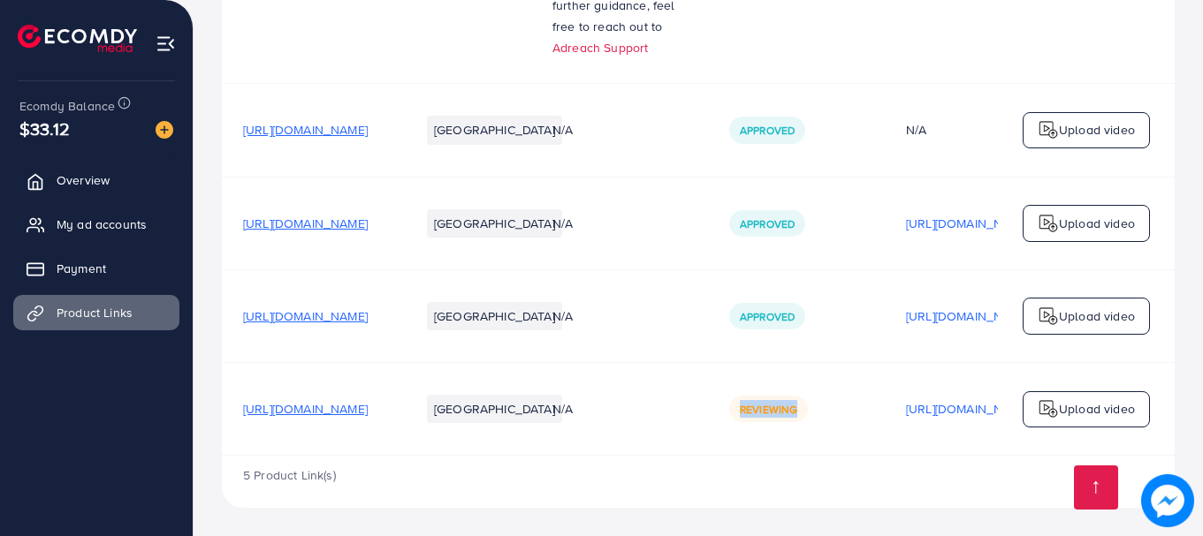
drag, startPoint x: 853, startPoint y: 399, endPoint x: 958, endPoint y: 415, distance: 106.4
click at [864, 415] on div "Reviewing" at bounding box center [796, 409] width 134 height 27
click at [885, 384] on td "Reviewing" at bounding box center [796, 409] width 177 height 93
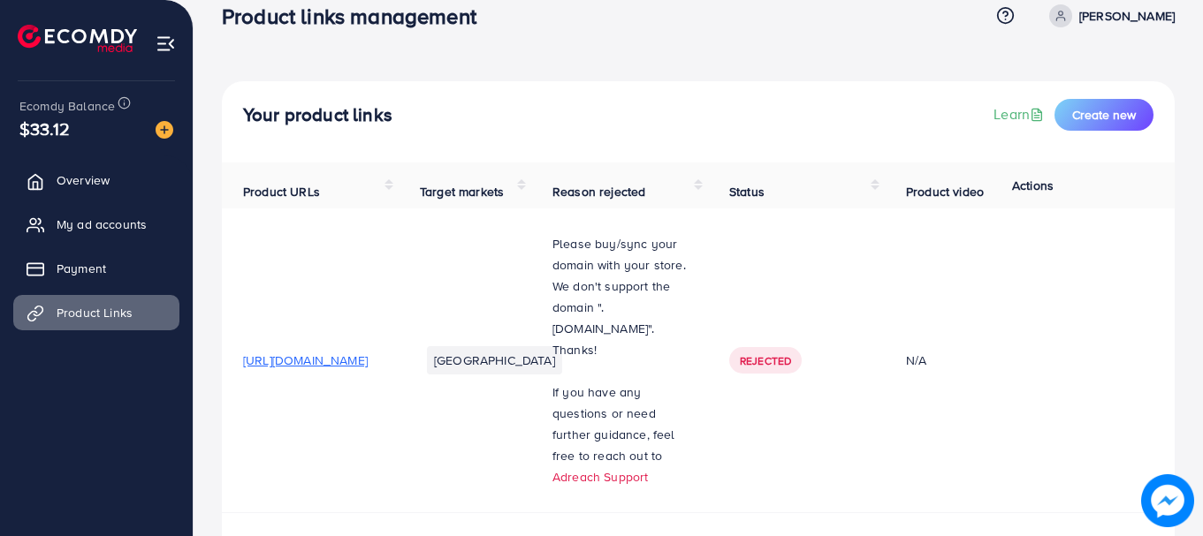
scroll to position [15, 0]
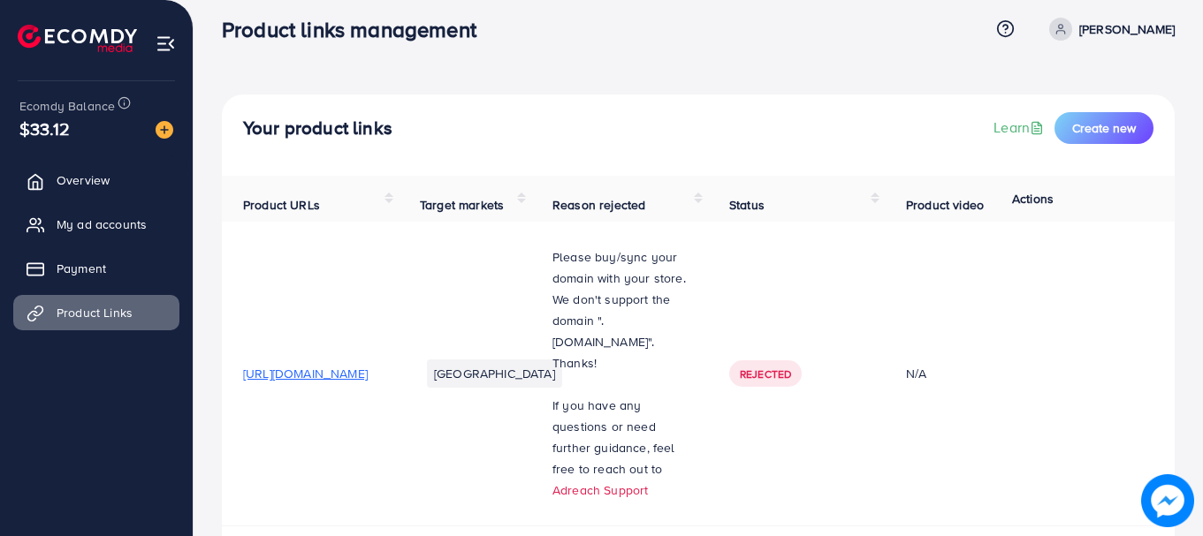
click at [1183, 48] on div "Your product links Learn Create new Product URLs Target markets Reason rejected…" at bounding box center [698, 482] width 1009 height 994
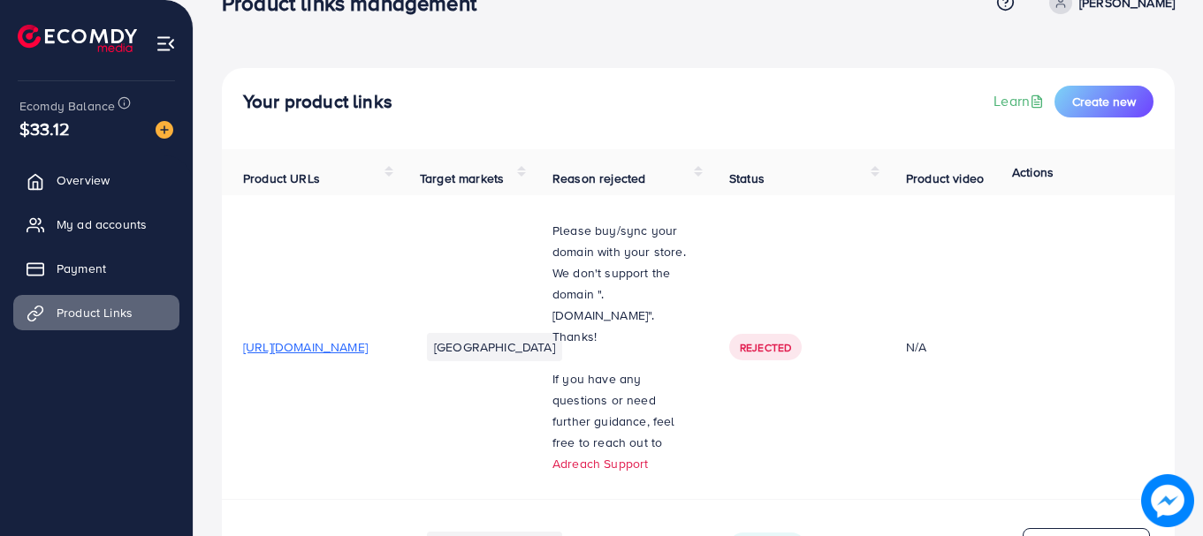
scroll to position [0, 0]
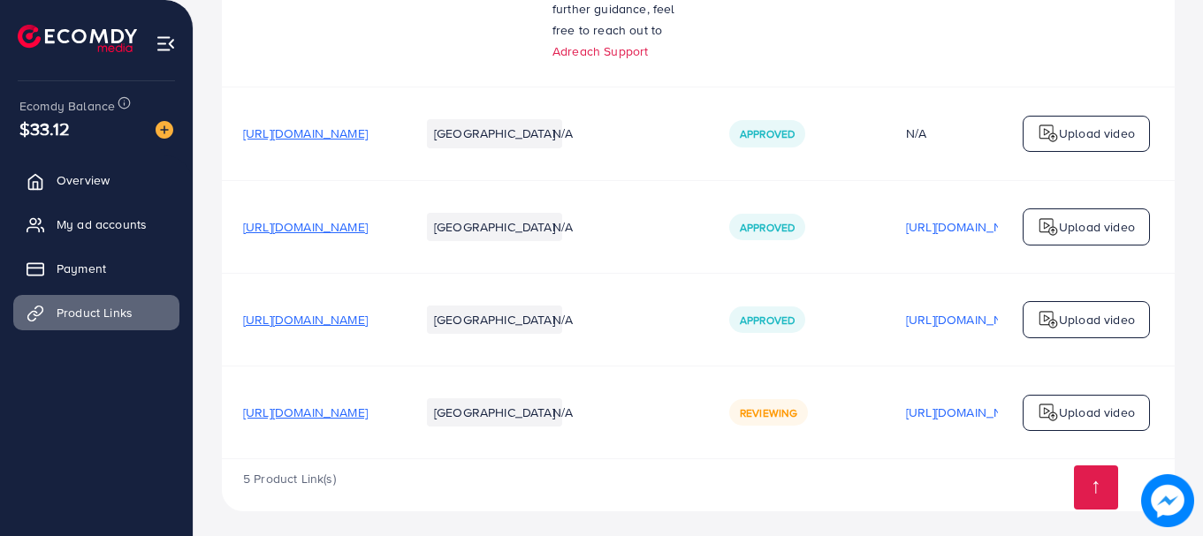
scroll to position [459, 0]
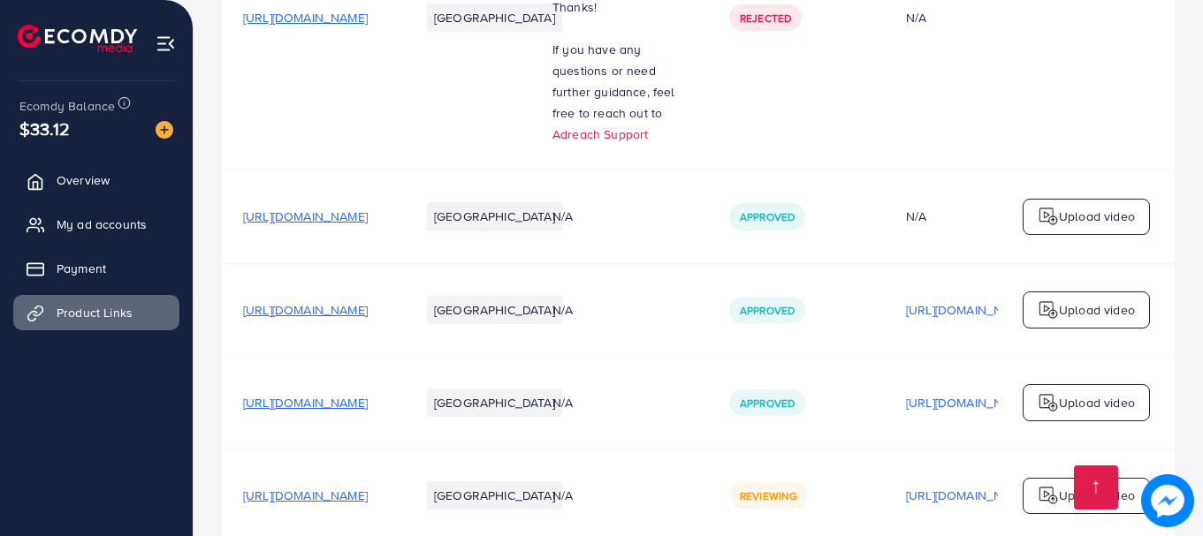
scroll to position [468, 0]
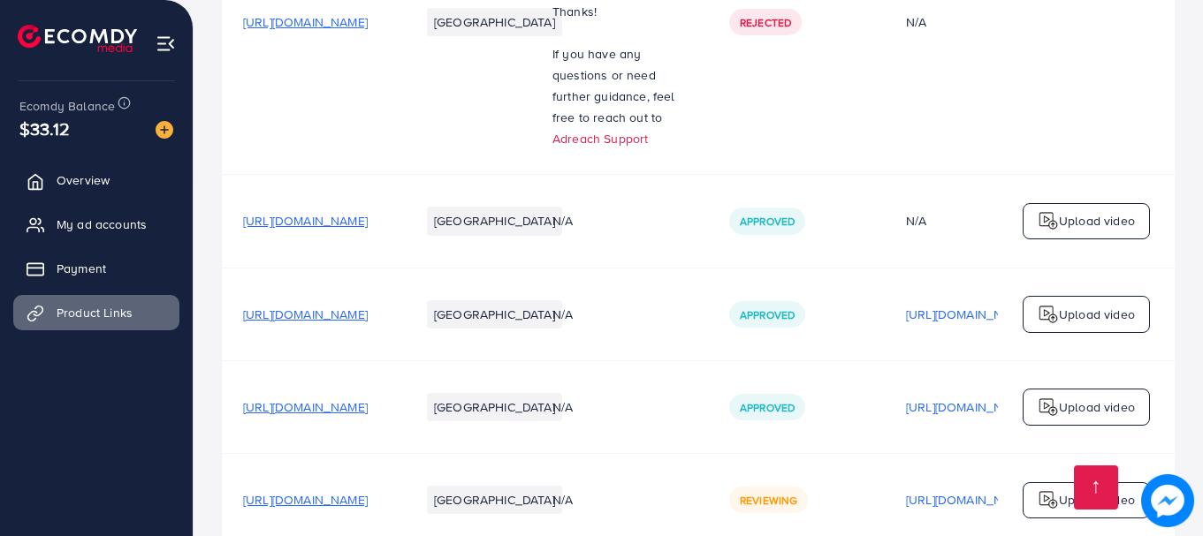
scroll to position [468, 0]
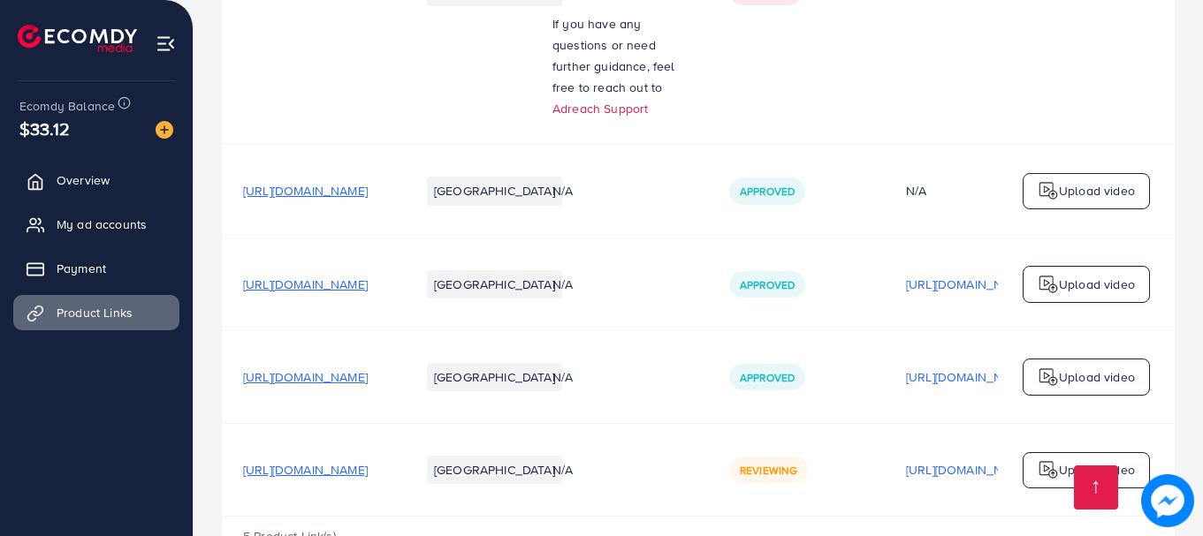
scroll to position [427, 0]
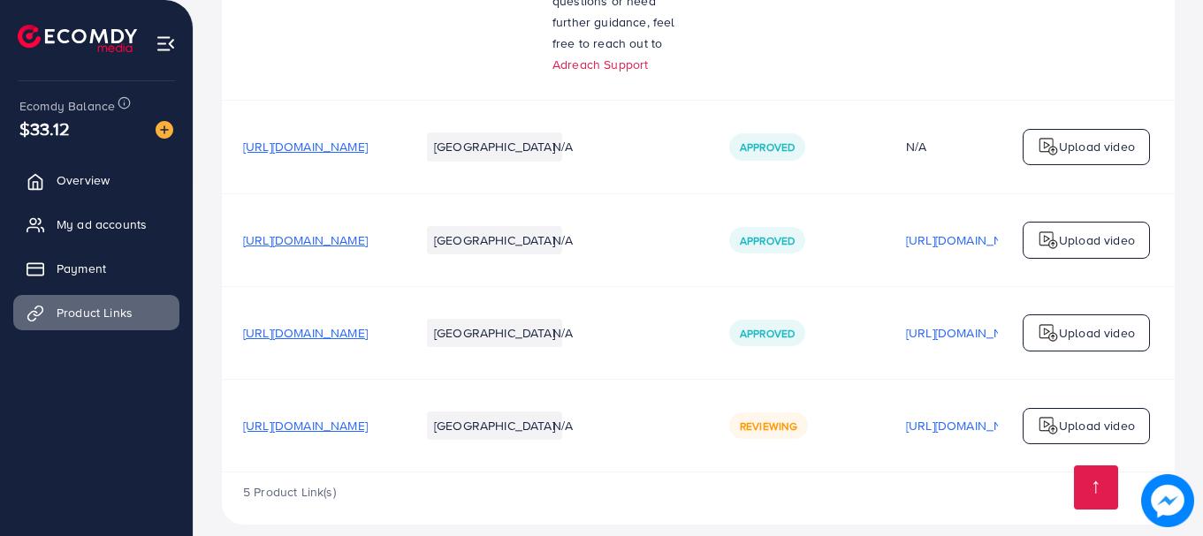
scroll to position [451, 0]
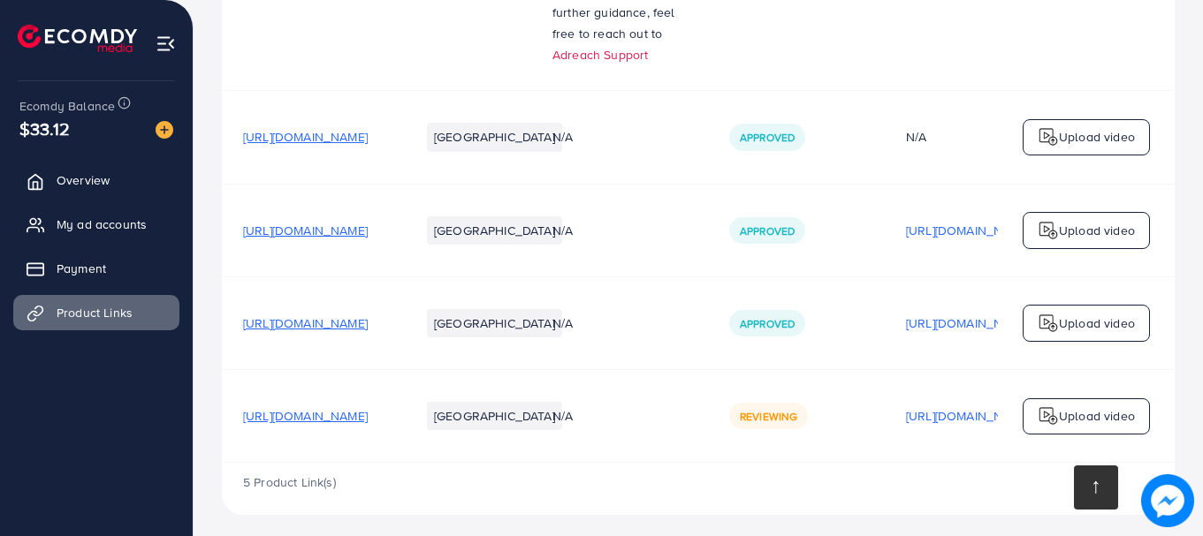
click at [1091, 490] on link at bounding box center [1096, 488] width 44 height 44
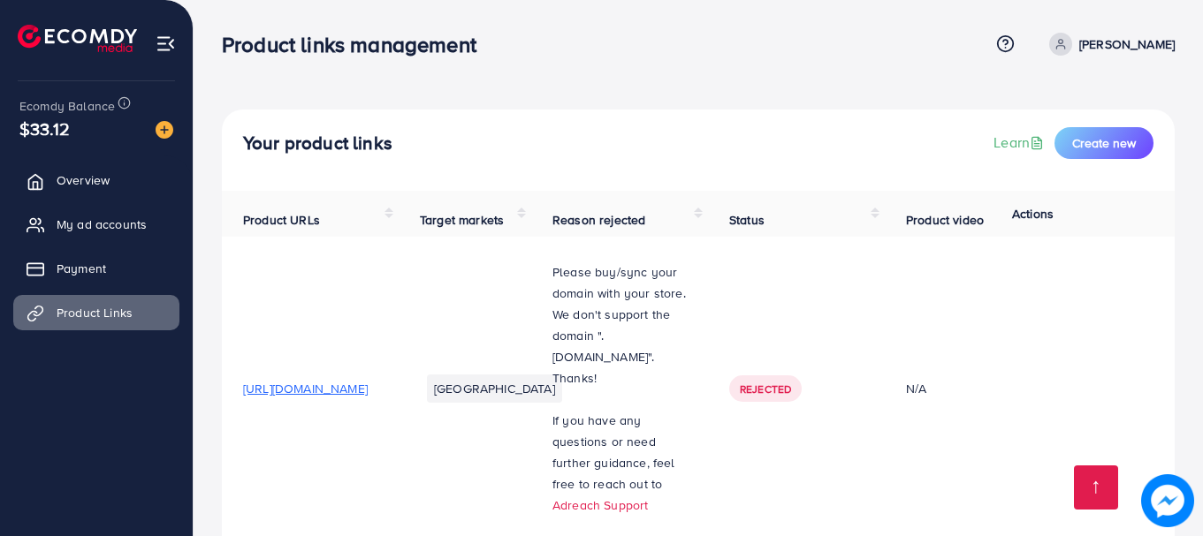
scroll to position [468, 0]
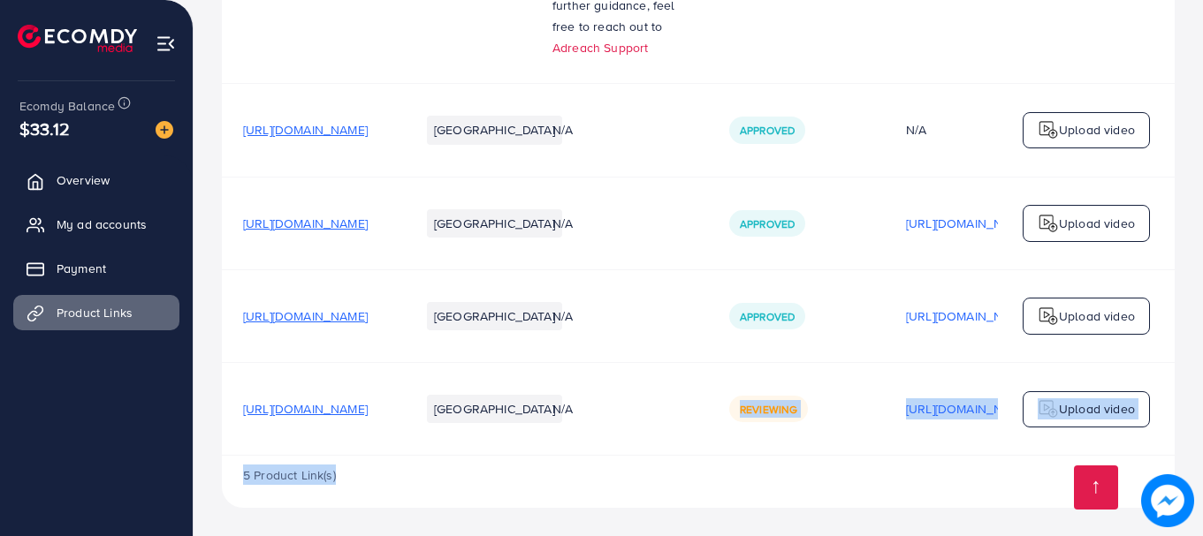
drag, startPoint x: 777, startPoint y: 452, endPoint x: 772, endPoint y: 489, distance: 37.4
click at [772, 489] on div "Product URLs Target markets Reason rejected Status Product video Status video A…" at bounding box center [698, 120] width 953 height 775
click at [772, 489] on div "5 Product Link(s)" at bounding box center [698, 481] width 953 height 51
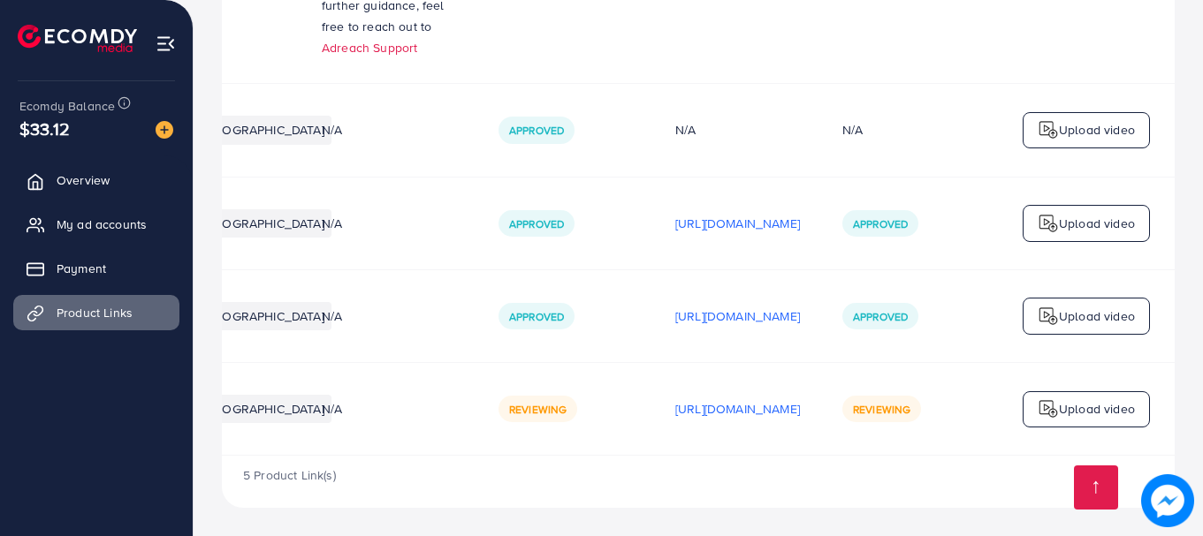
scroll to position [0, 0]
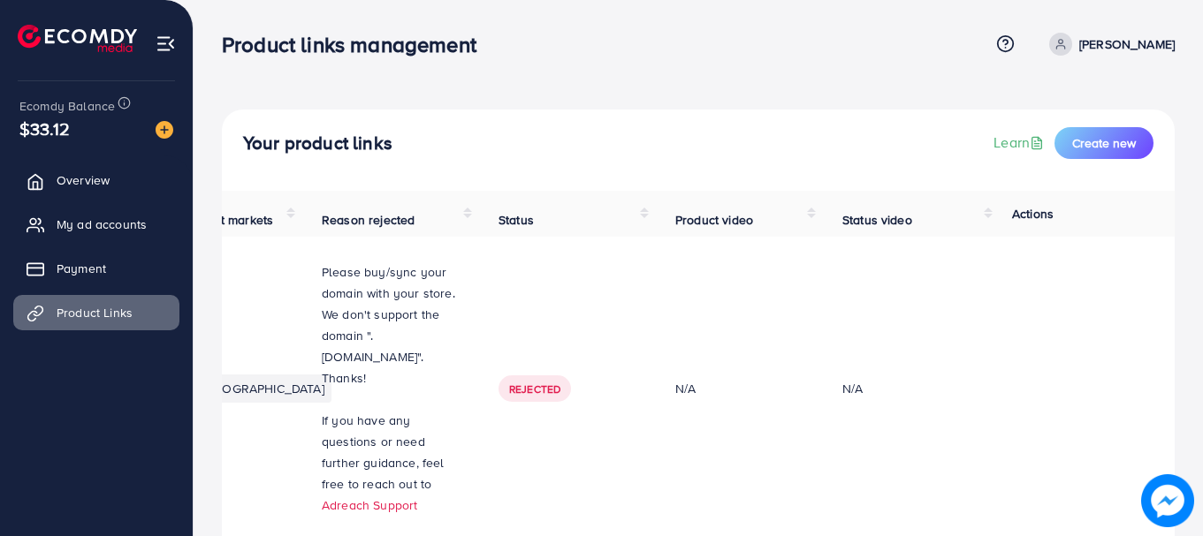
click at [1202, 255] on html "Product links management Help Center Contact Support Term and policy About Us m…" at bounding box center [601, 268] width 1203 height 536
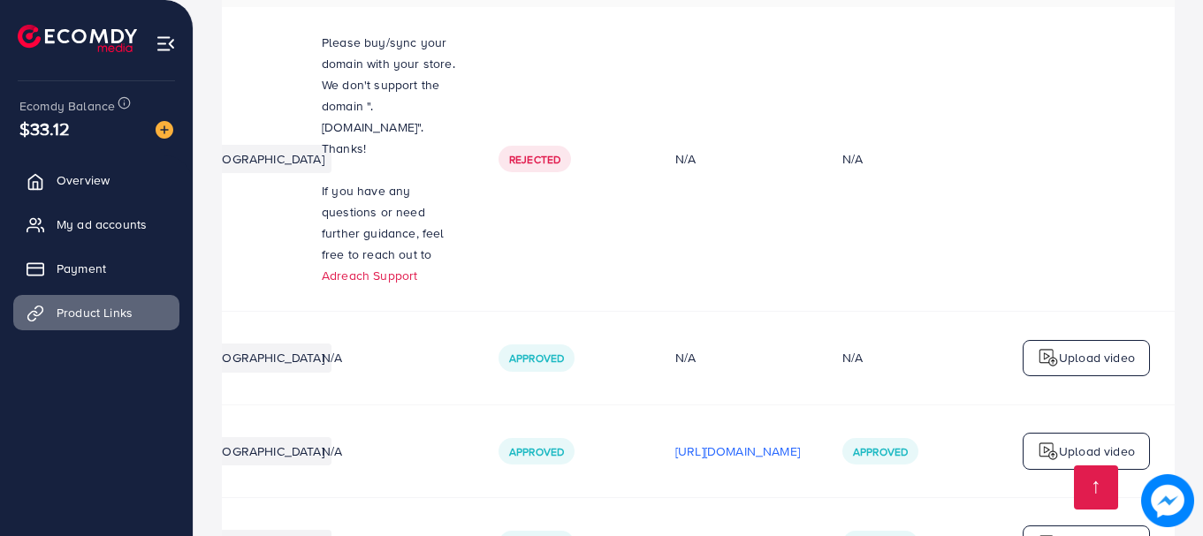
scroll to position [468, 0]
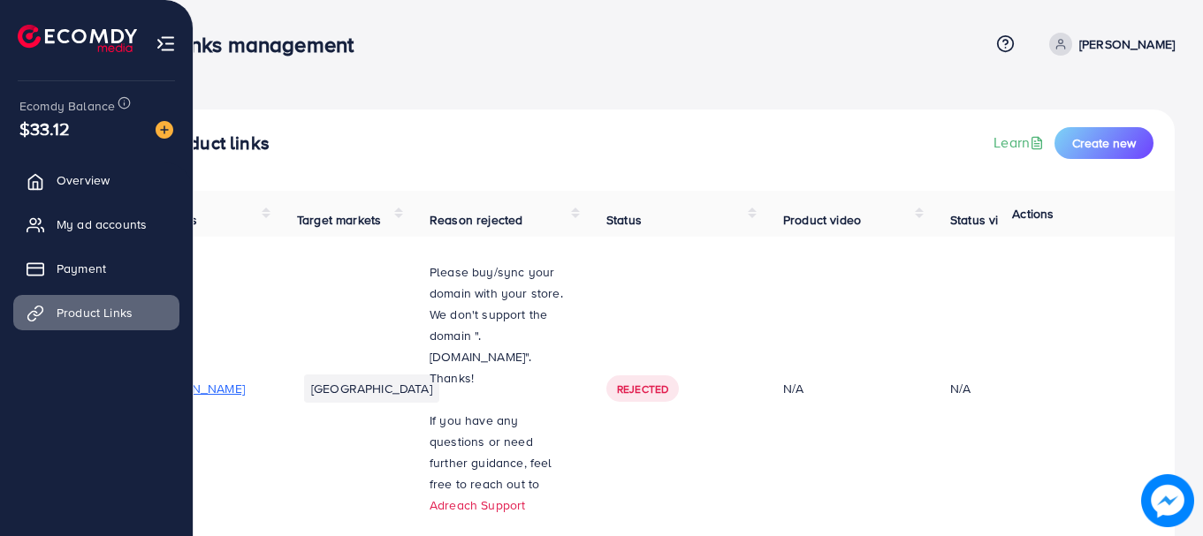
click at [158, 39] on img at bounding box center [166, 44] width 20 height 20
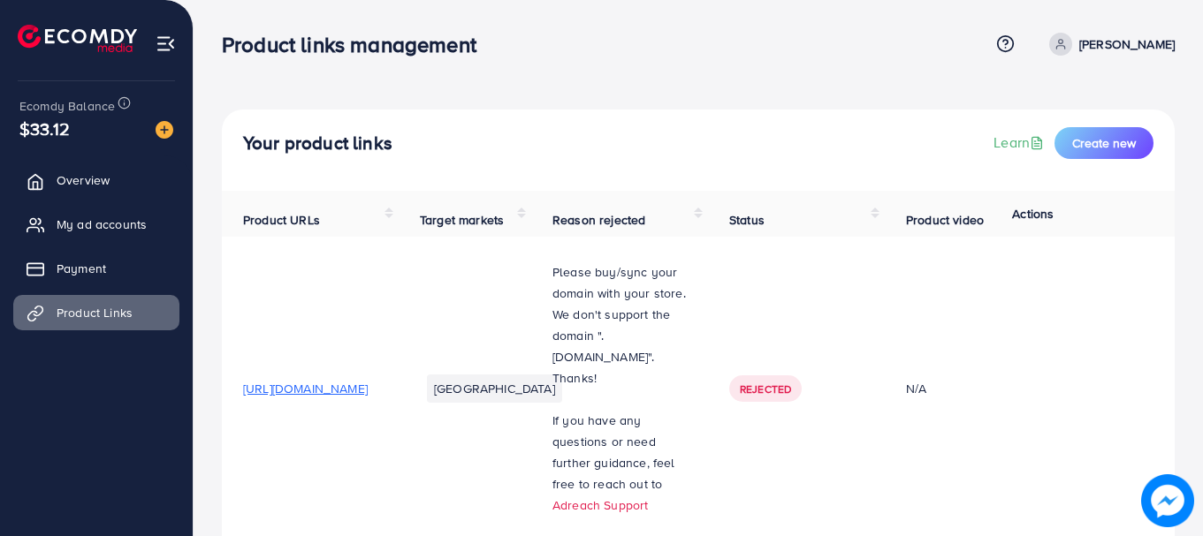
click at [158, 39] on img at bounding box center [166, 44] width 20 height 20
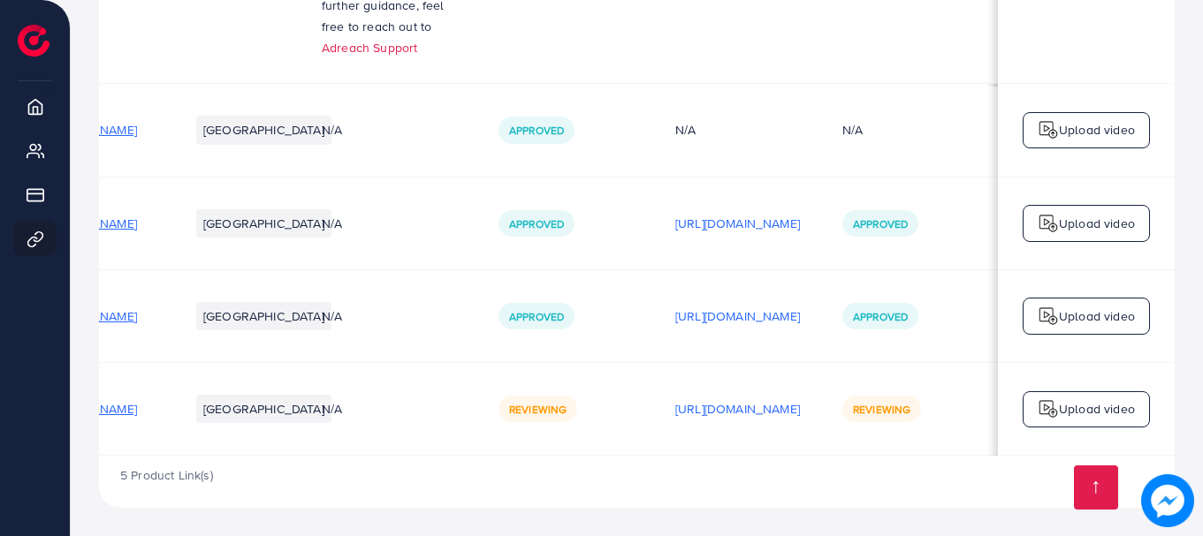
scroll to position [0, 262]
click at [1107, 482] on link at bounding box center [1096, 488] width 44 height 44
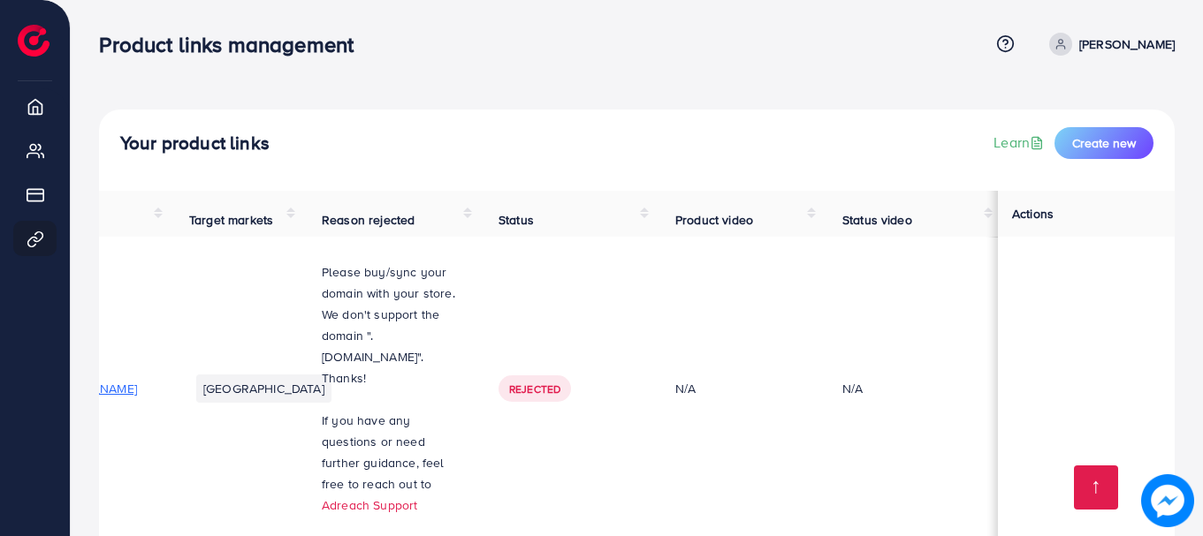
scroll to position [468, 0]
